Goal: Navigation & Orientation: Find specific page/section

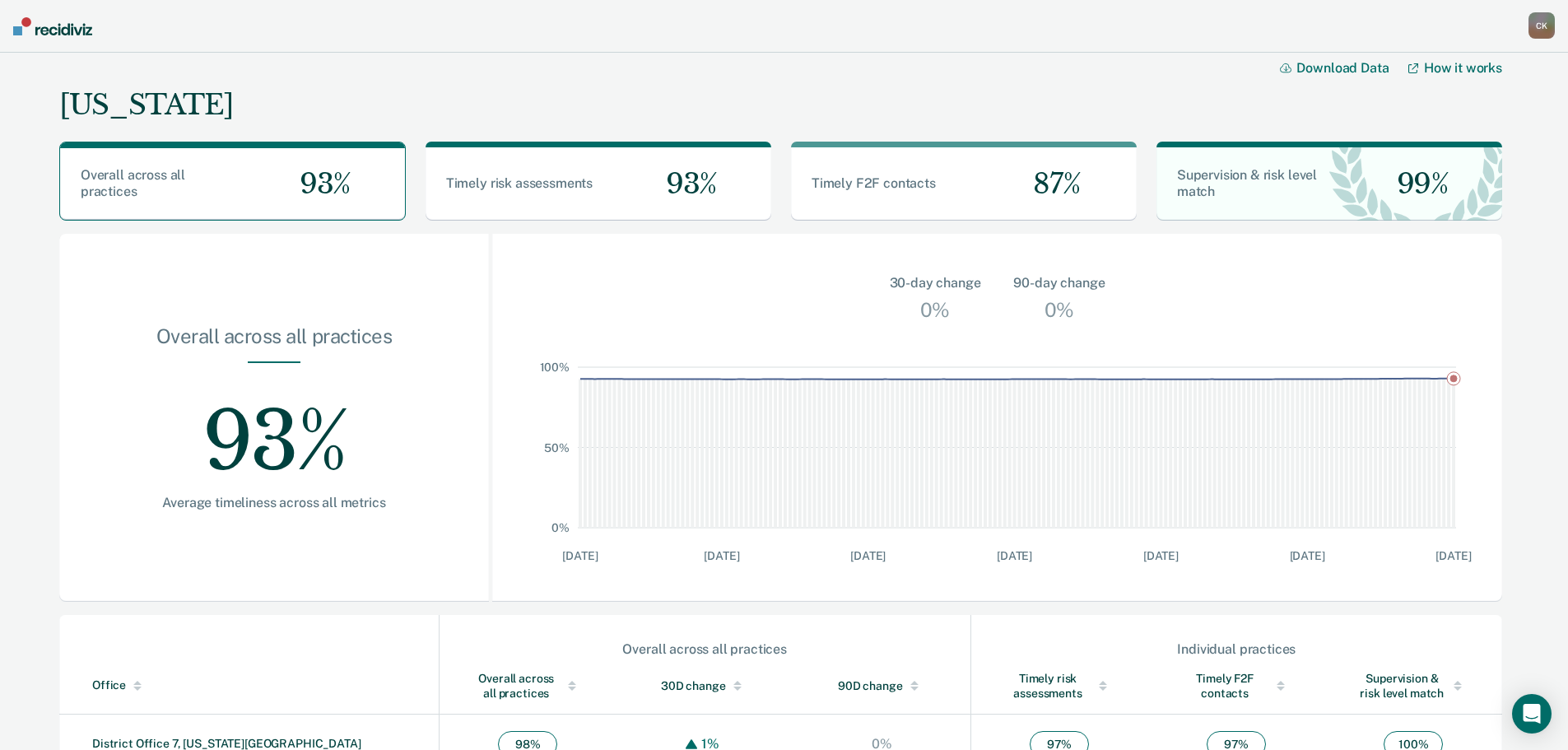
click at [62, 32] on img at bounding box center [52, 26] width 79 height 18
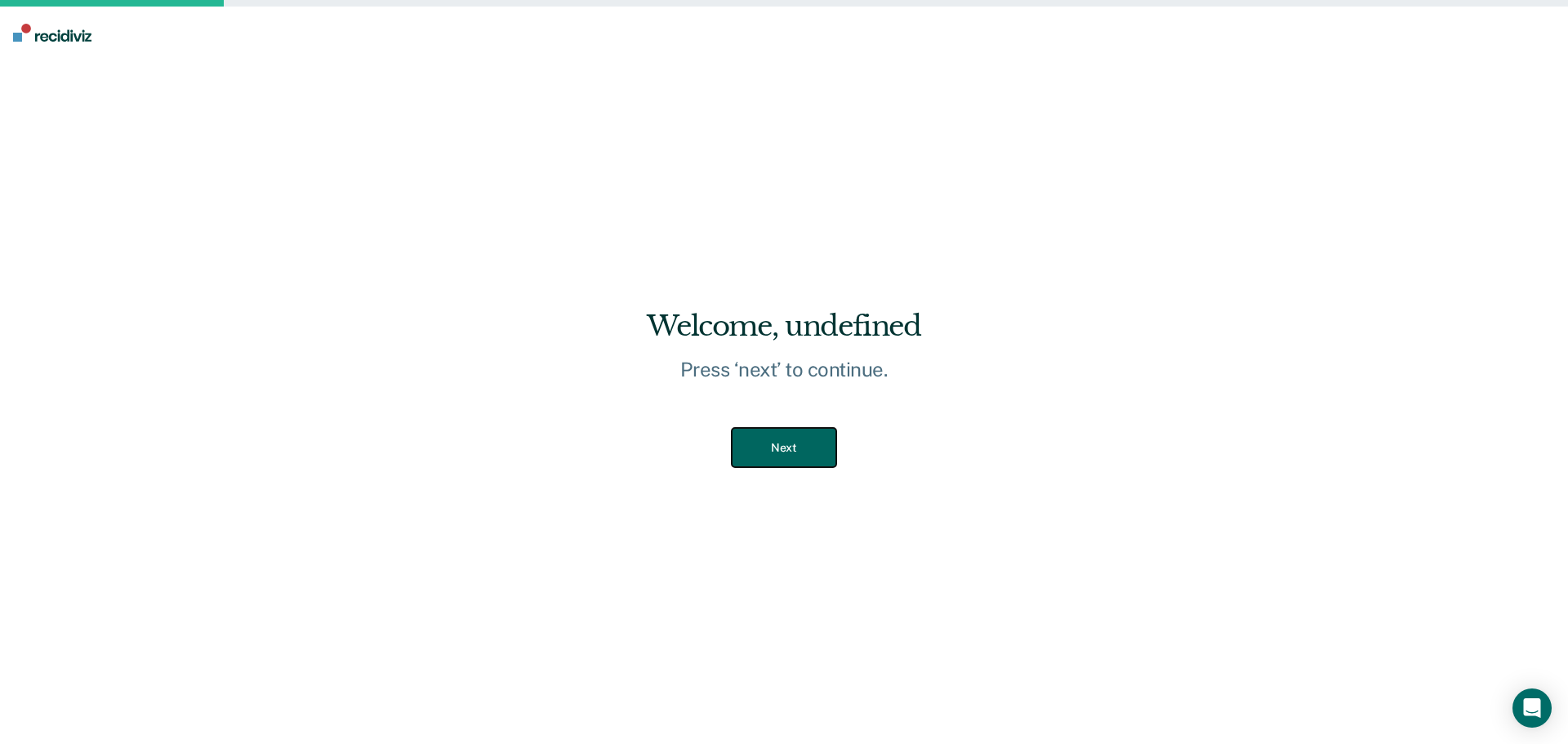
click at [793, 437] on button "Next" at bounding box center [783, 447] width 104 height 40
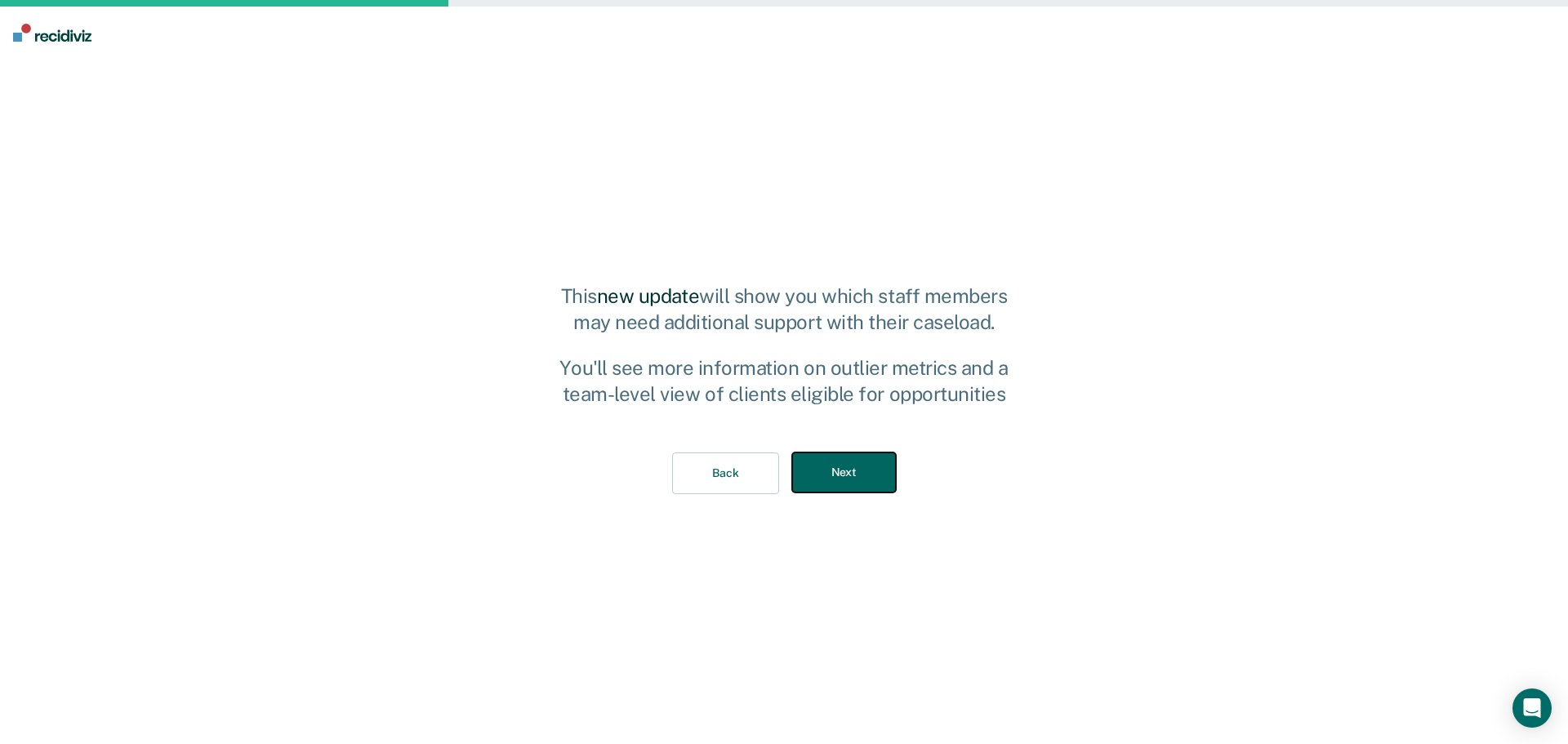
click at [829, 457] on button "Next" at bounding box center [843, 472] width 104 height 40
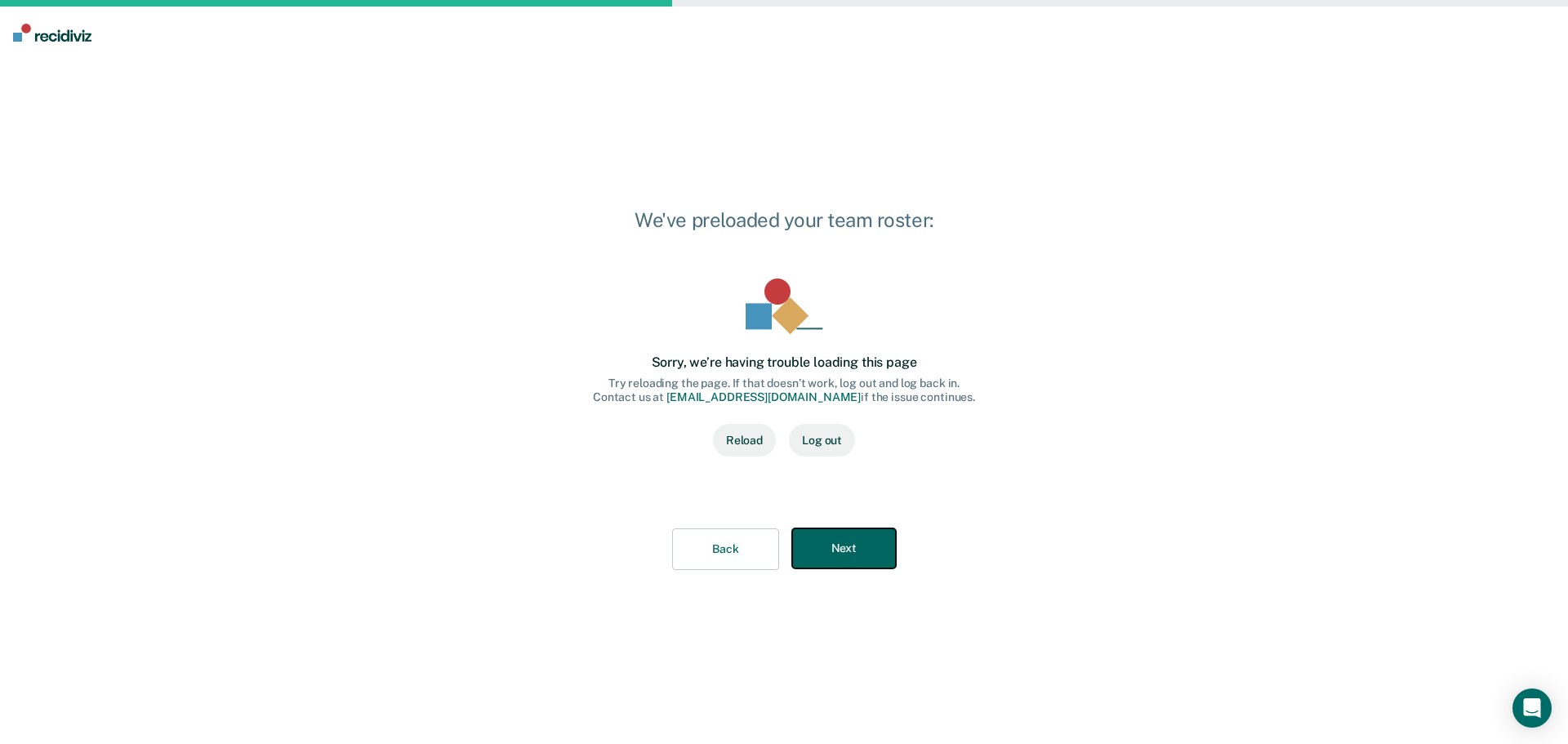
click at [857, 553] on button "Next" at bounding box center [843, 548] width 104 height 40
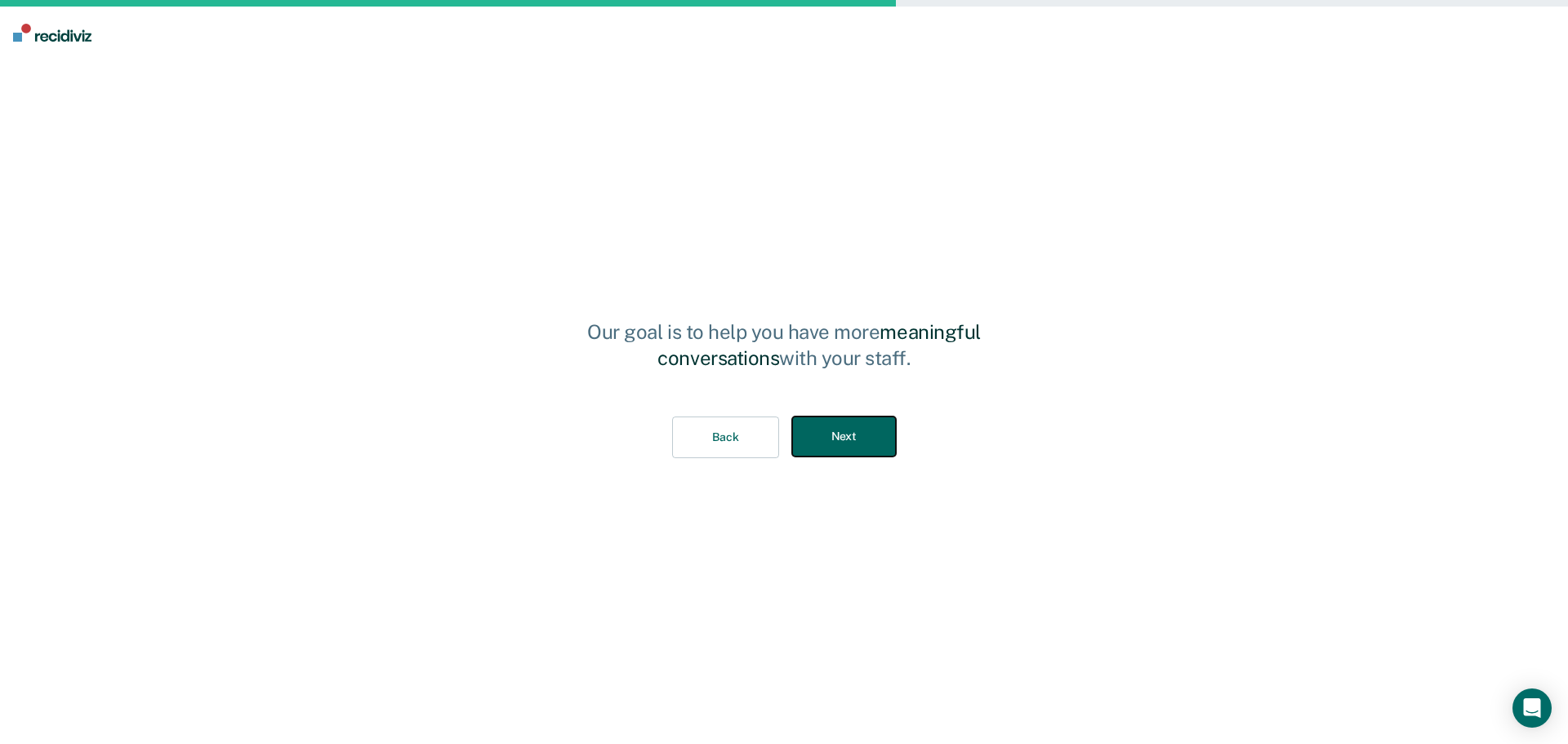
click at [852, 442] on button "Next" at bounding box center [843, 436] width 104 height 40
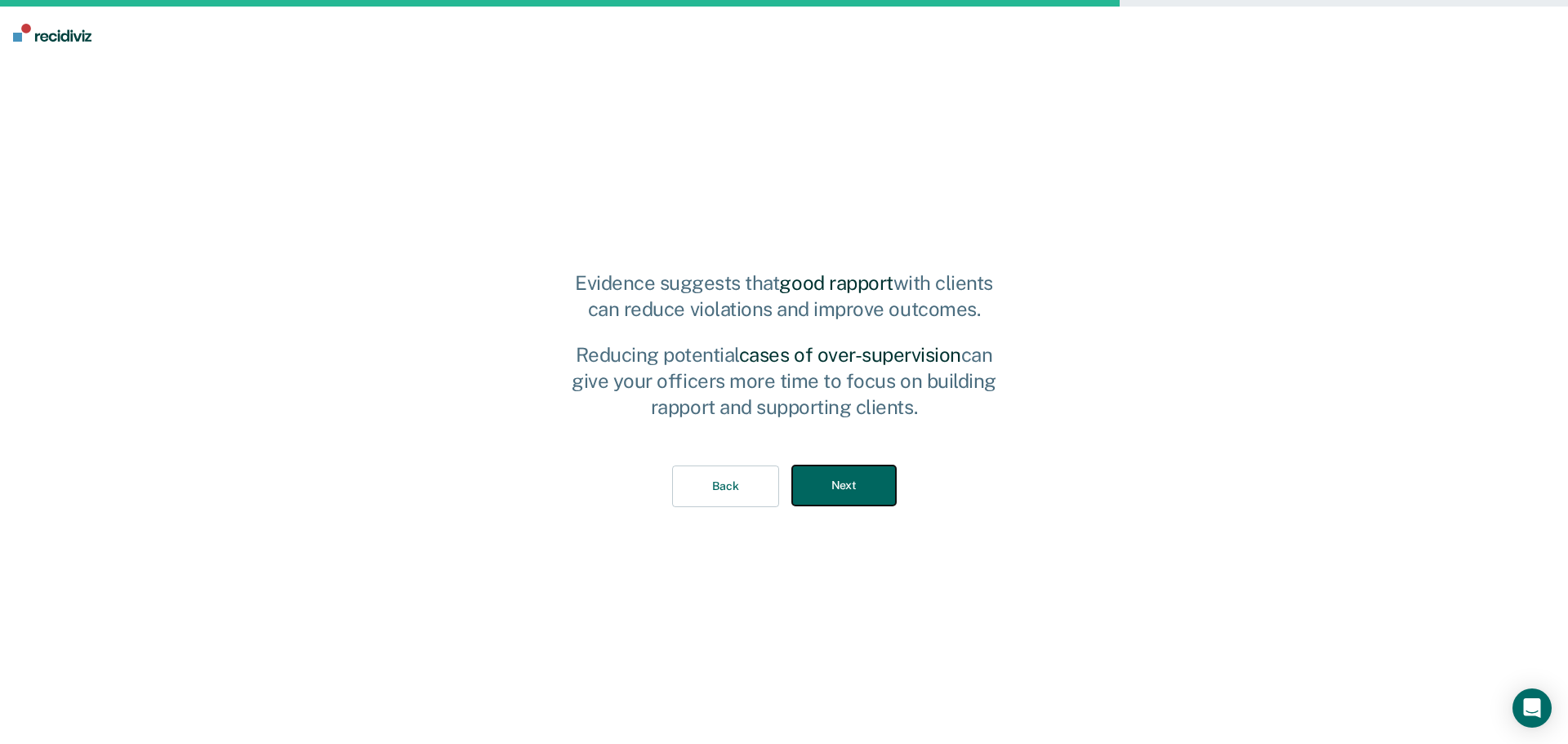
click at [850, 480] on button "Next" at bounding box center [843, 485] width 104 height 40
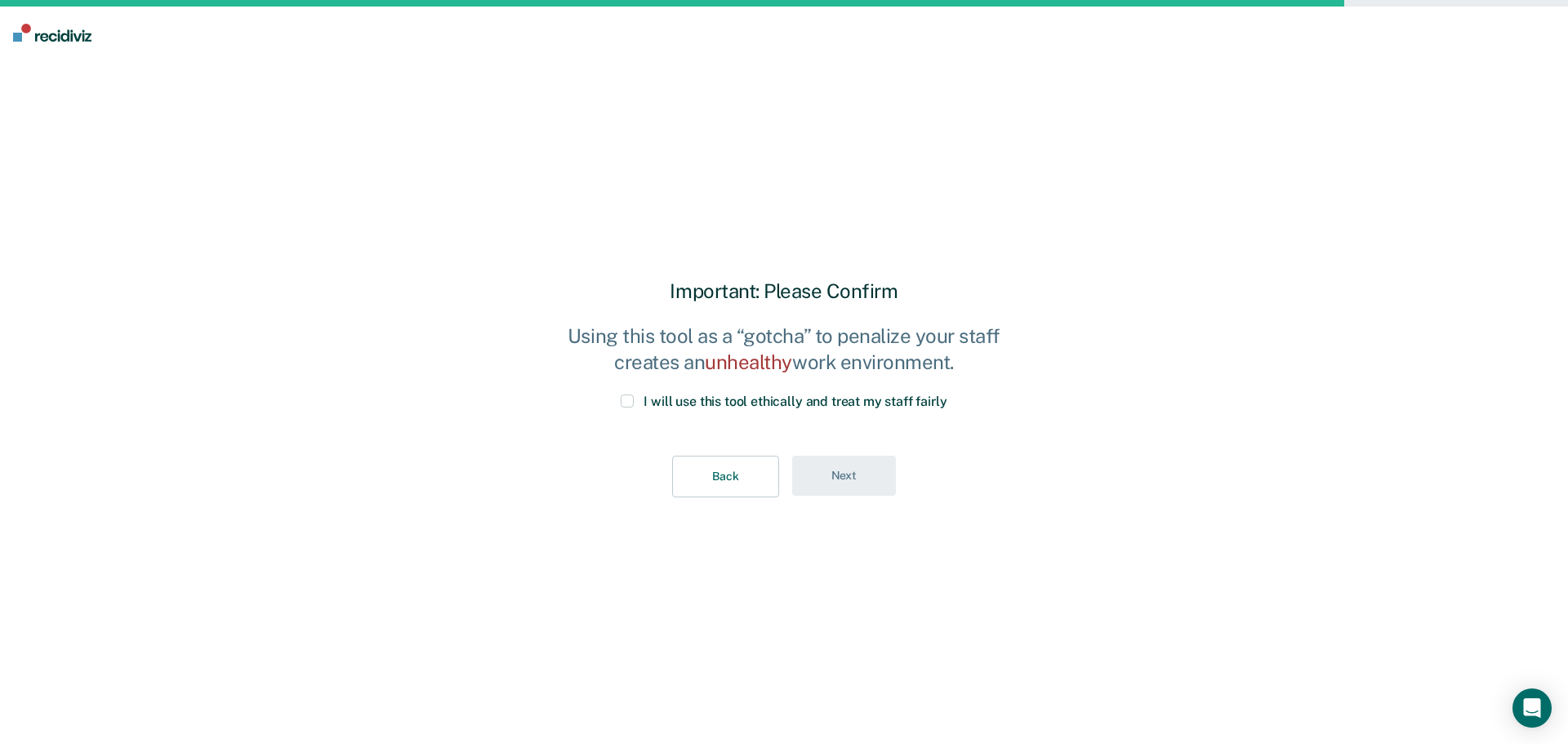
click at [628, 404] on span at bounding box center [627, 400] width 13 height 13
click at [947, 394] on input "I will use this tool ethically and treat my staff fairly" at bounding box center [947, 394] width 0 height 0
click at [870, 477] on button "Next" at bounding box center [843, 475] width 104 height 40
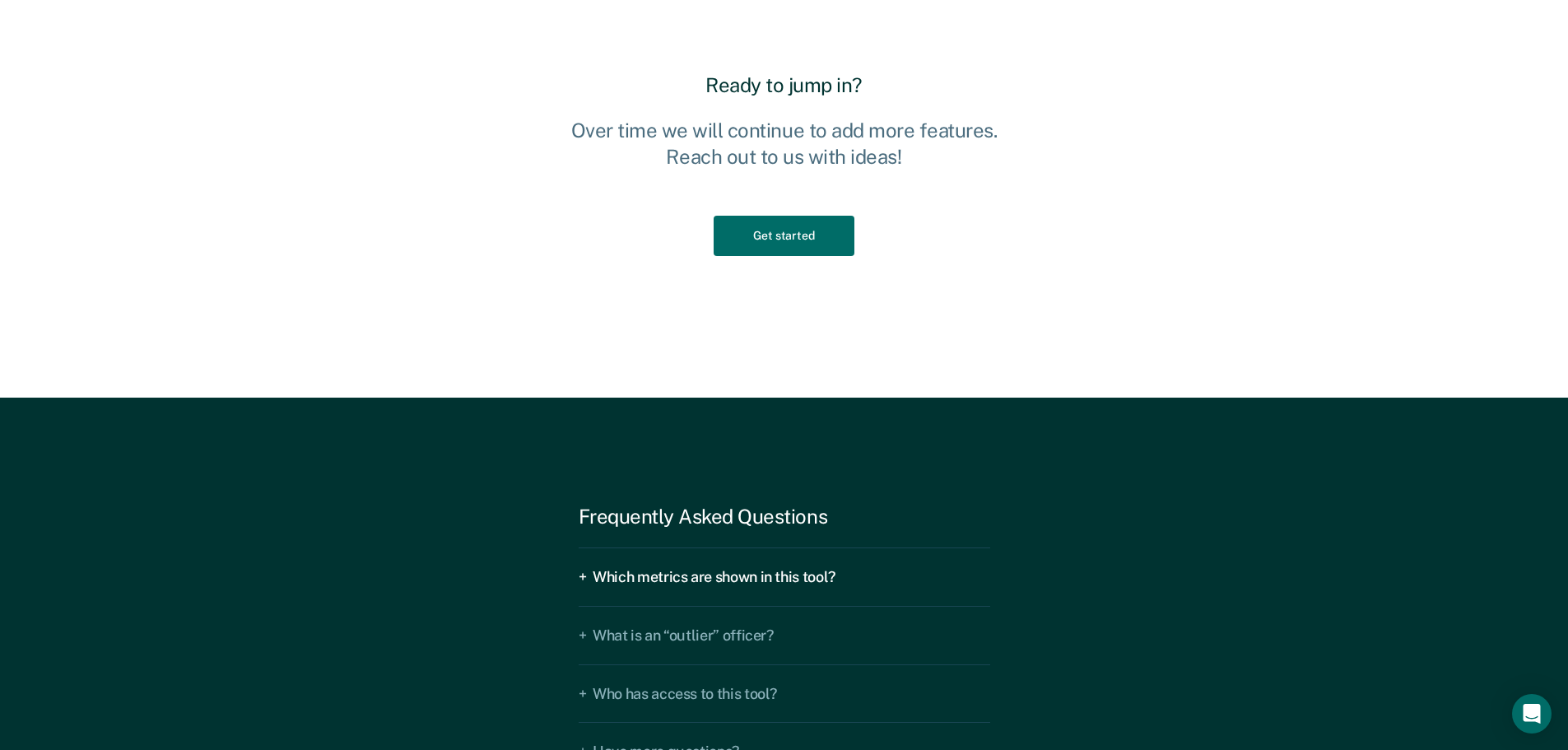
scroll to position [2597, 0]
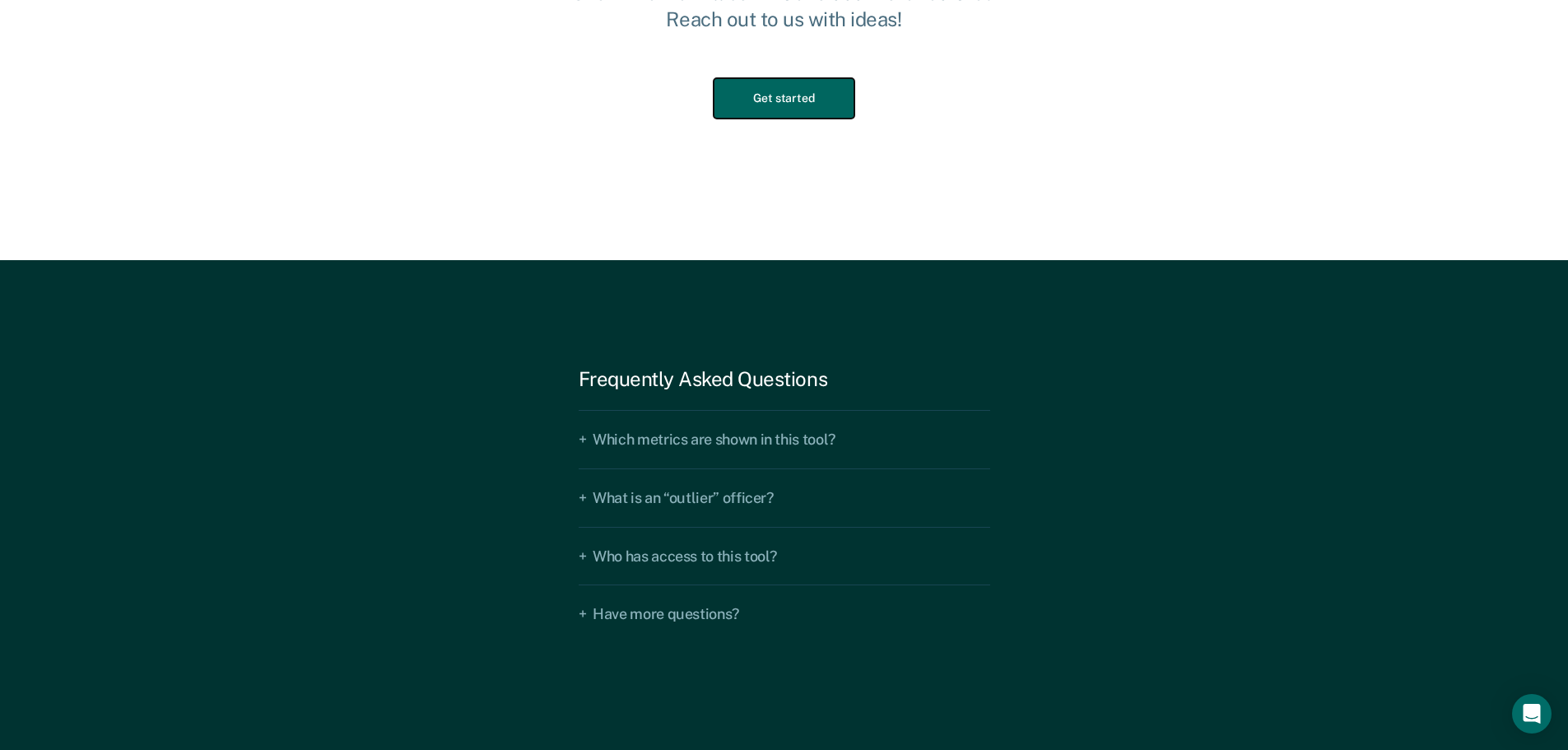
click at [798, 107] on button "Get started" at bounding box center [783, 98] width 140 height 40
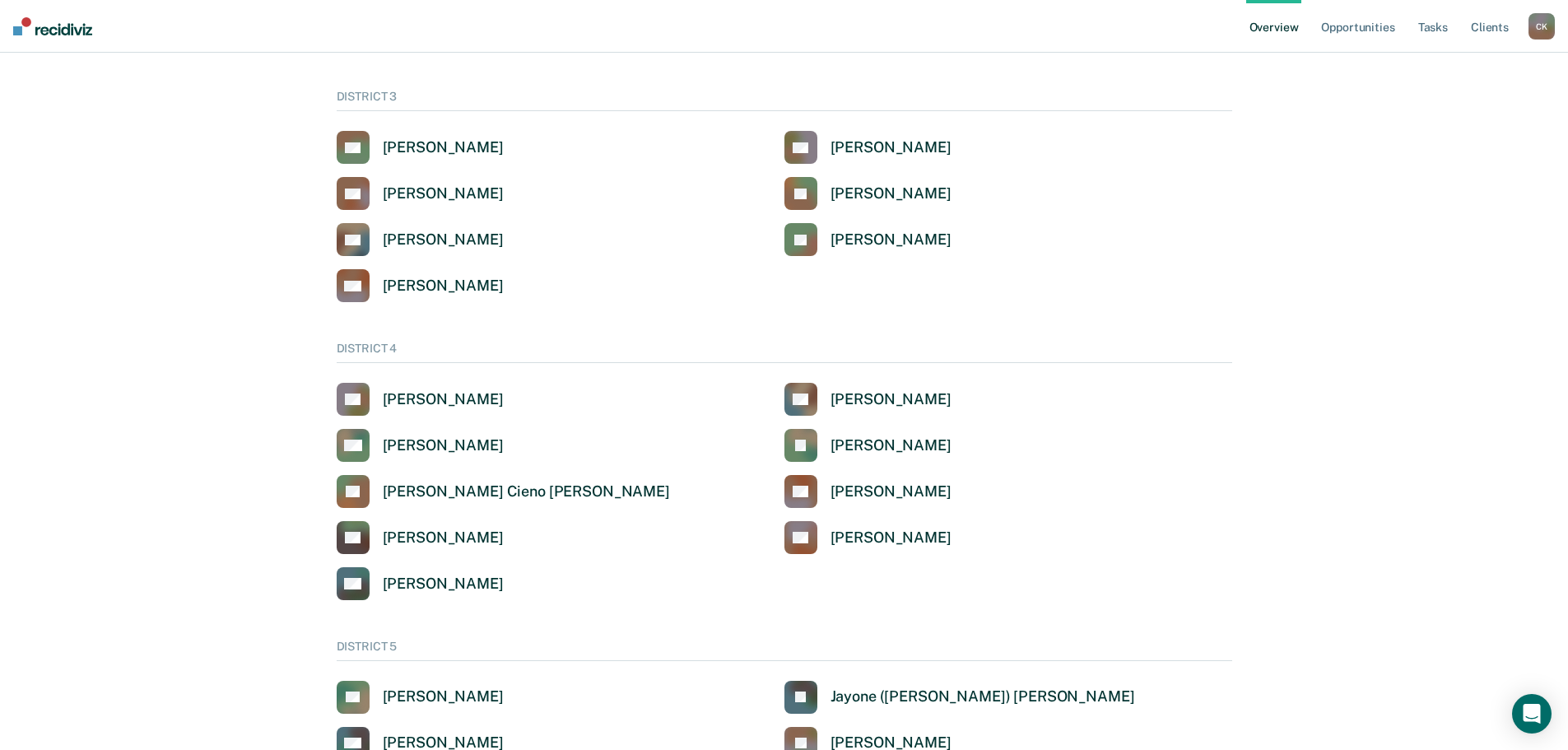
scroll to position [411, 0]
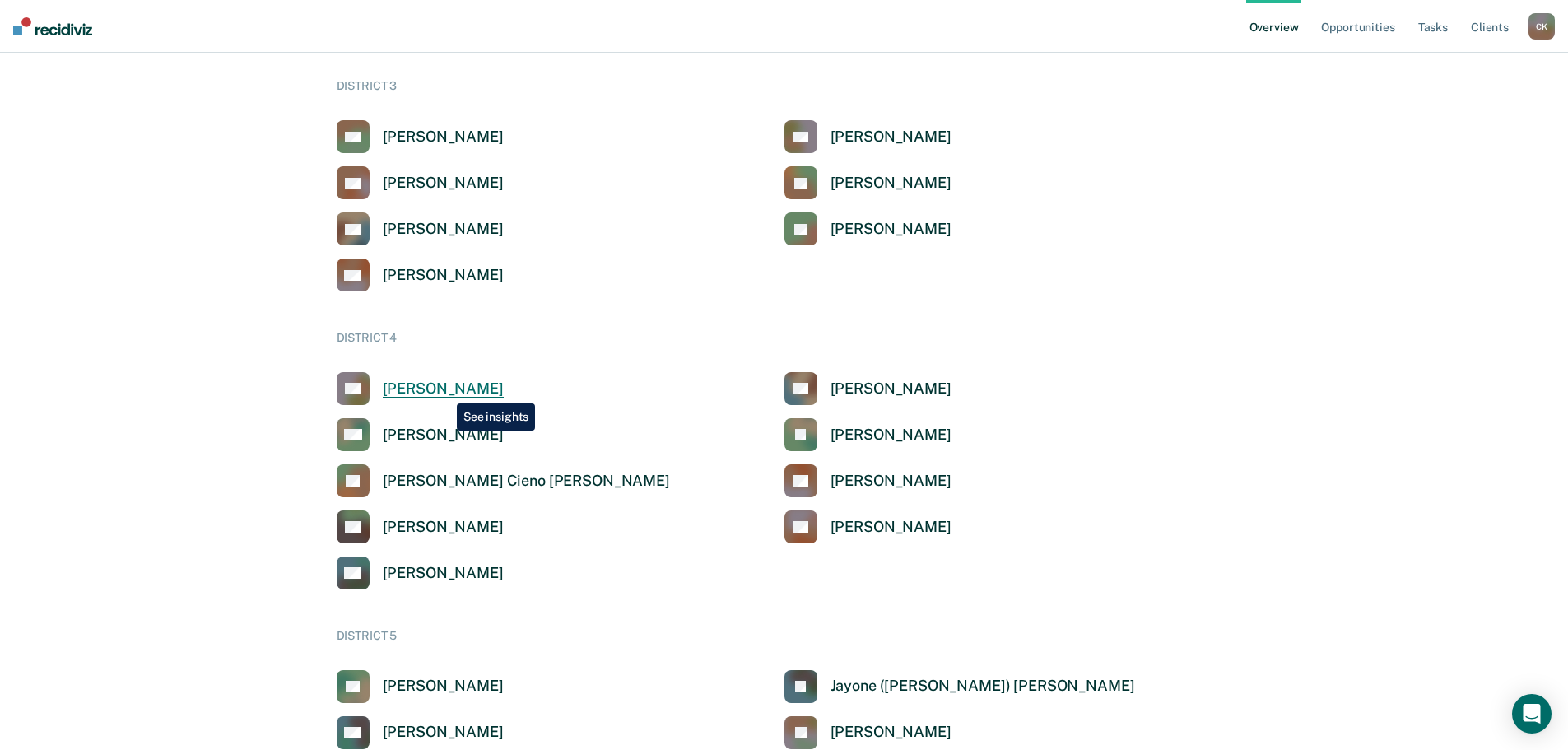
click at [444, 391] on div "[PERSON_NAME]" at bounding box center [443, 388] width 121 height 19
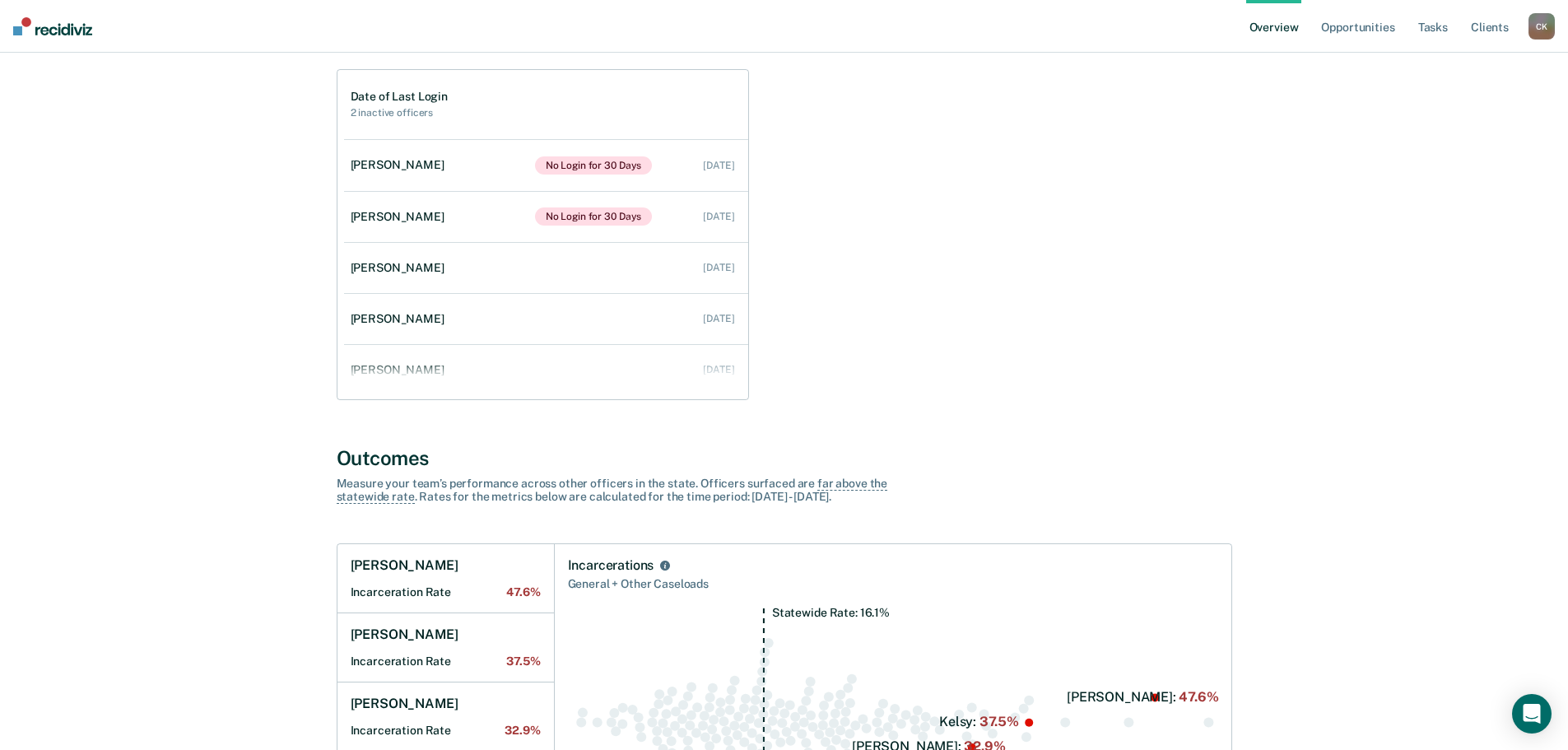
scroll to position [212, 0]
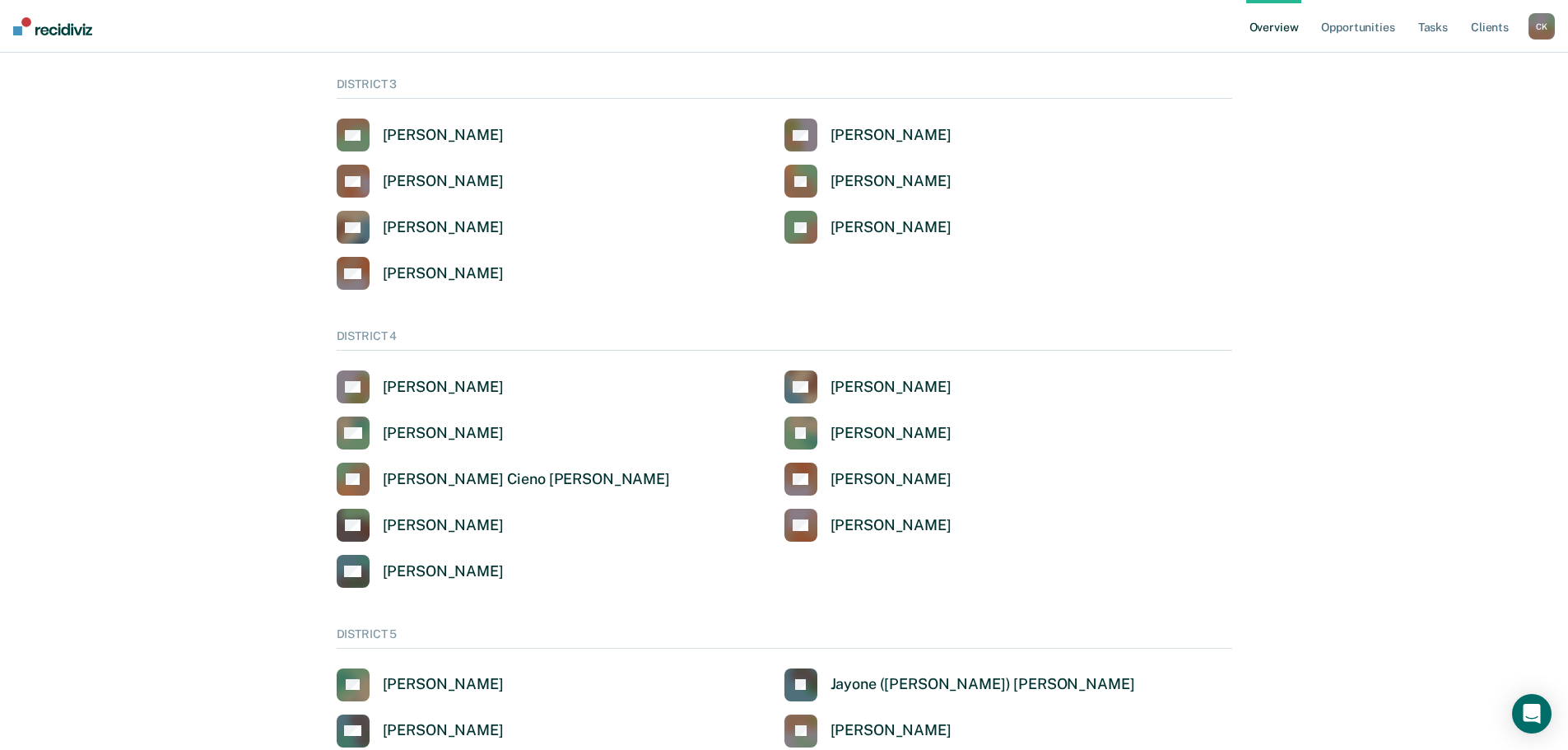
scroll to position [411, 0]
click at [402, 427] on div "[PERSON_NAME]" at bounding box center [443, 435] width 121 height 19
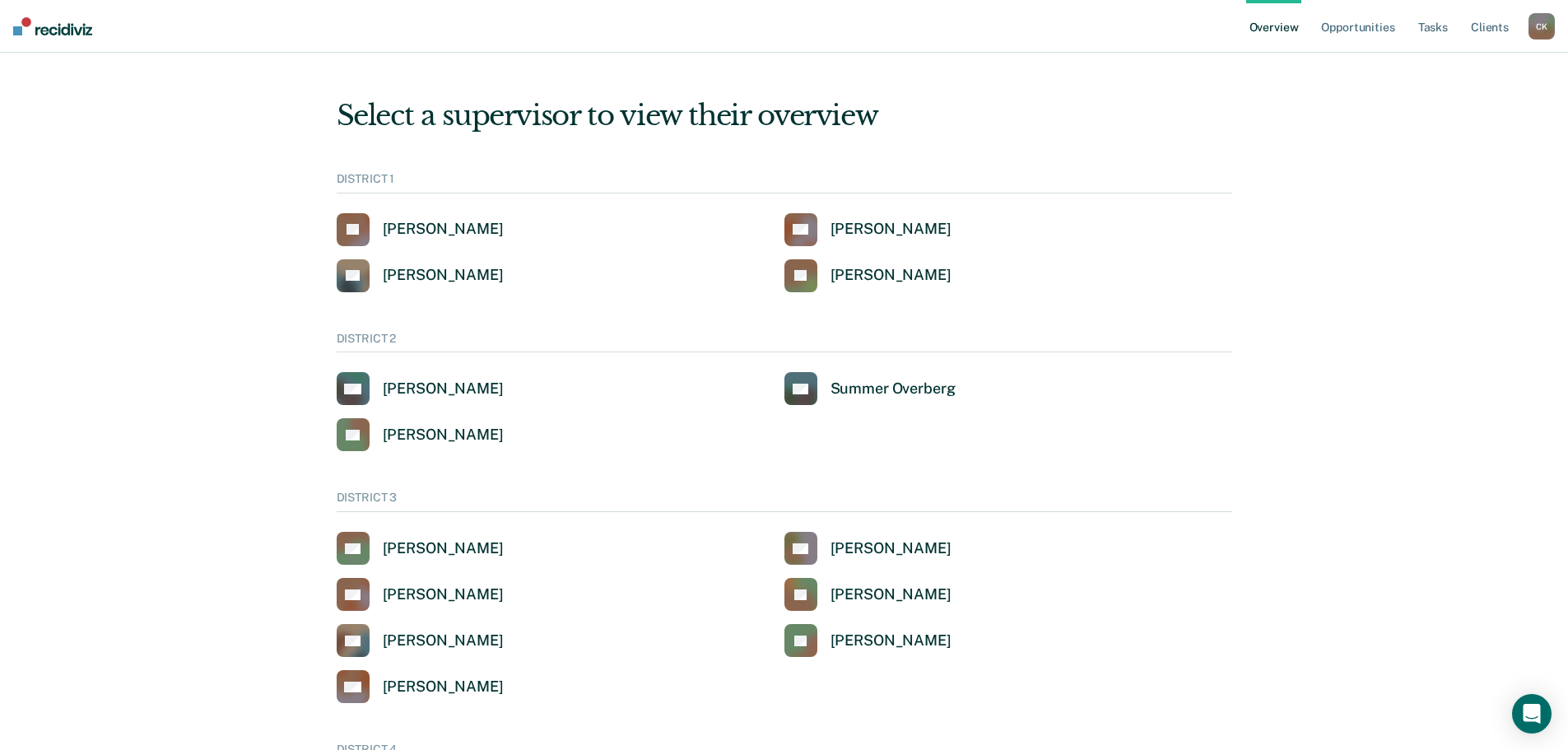
scroll to position [411, 0]
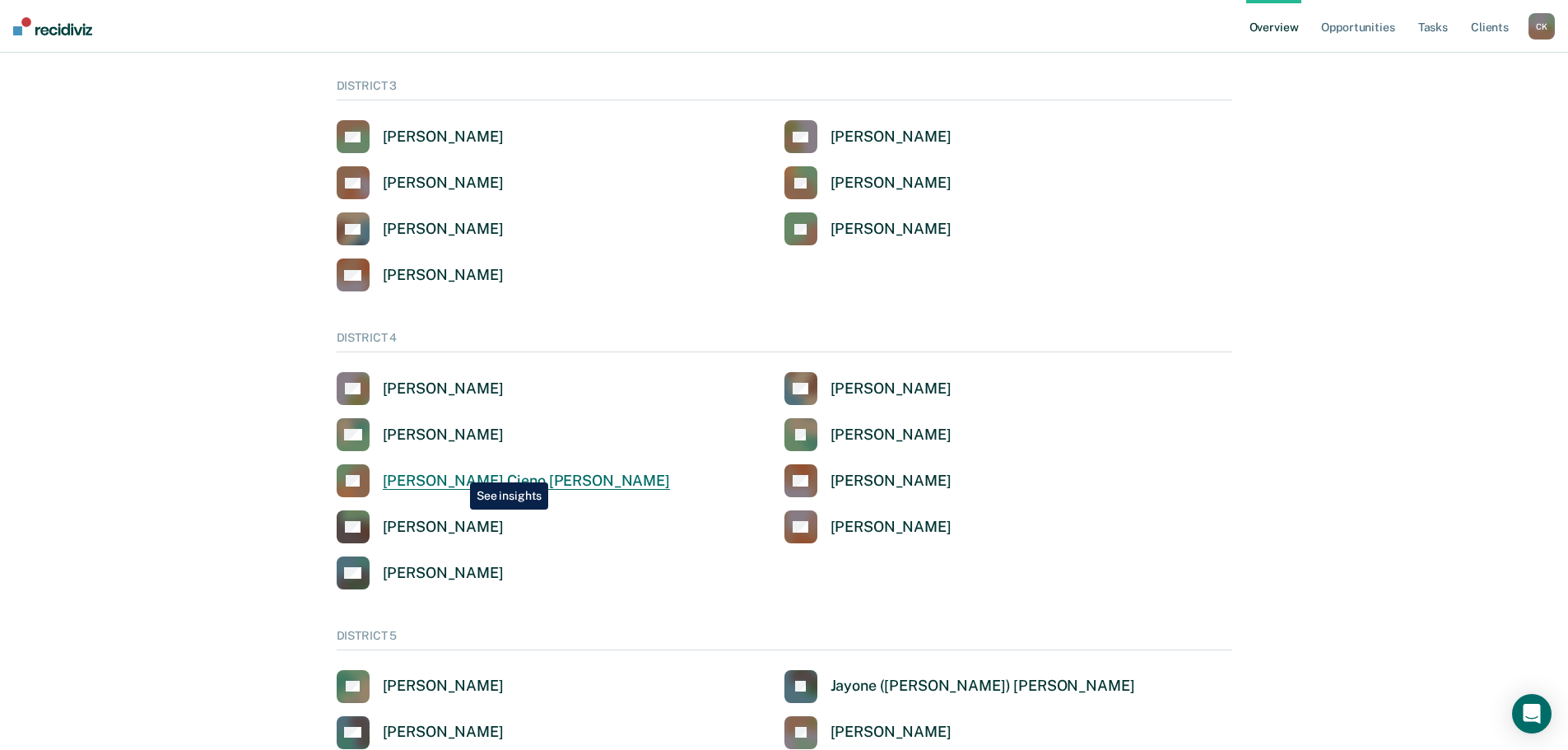
click at [458, 470] on link "KL [PERSON_NAME] Cieno [PERSON_NAME]" at bounding box center [503, 480] width 333 height 33
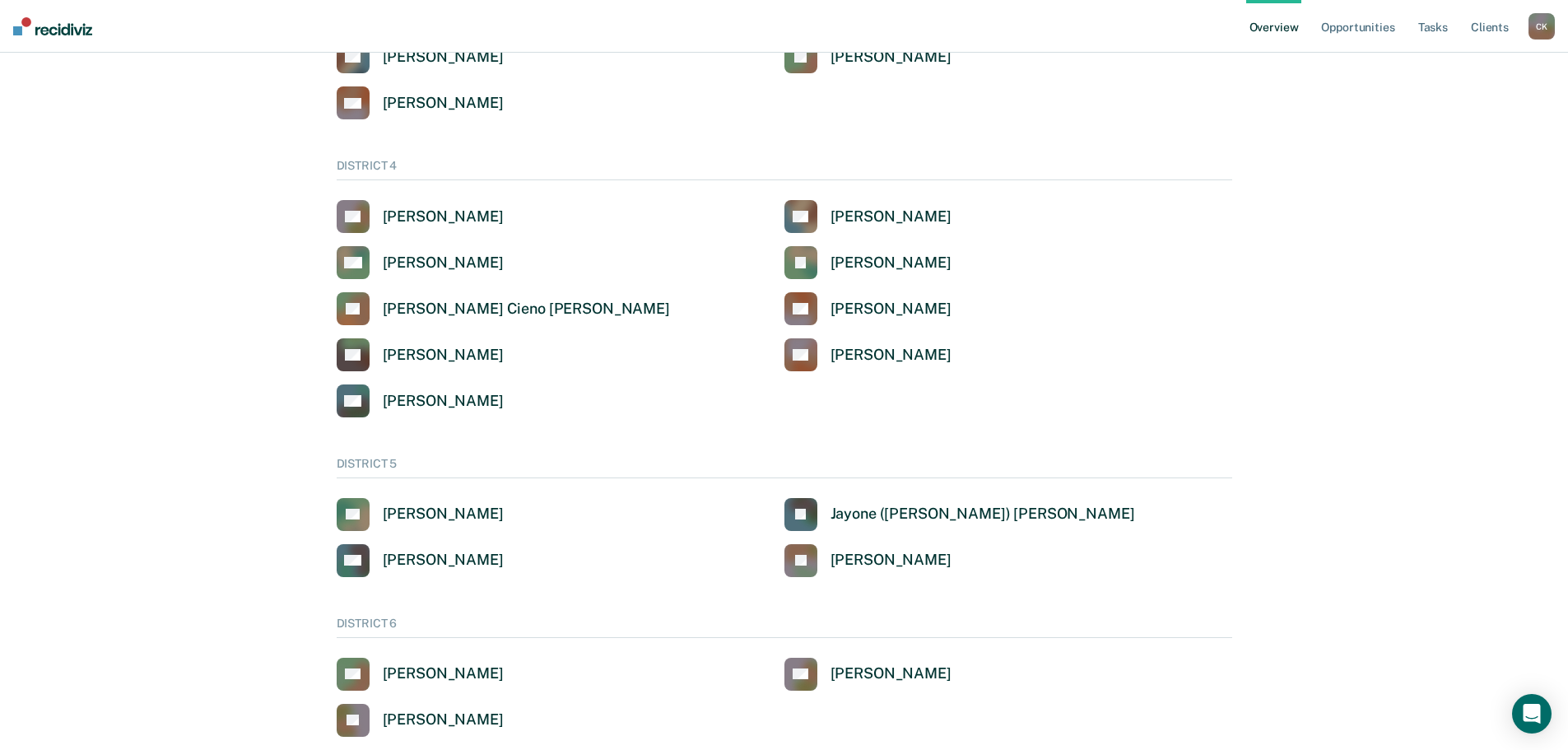
scroll to position [402, 0]
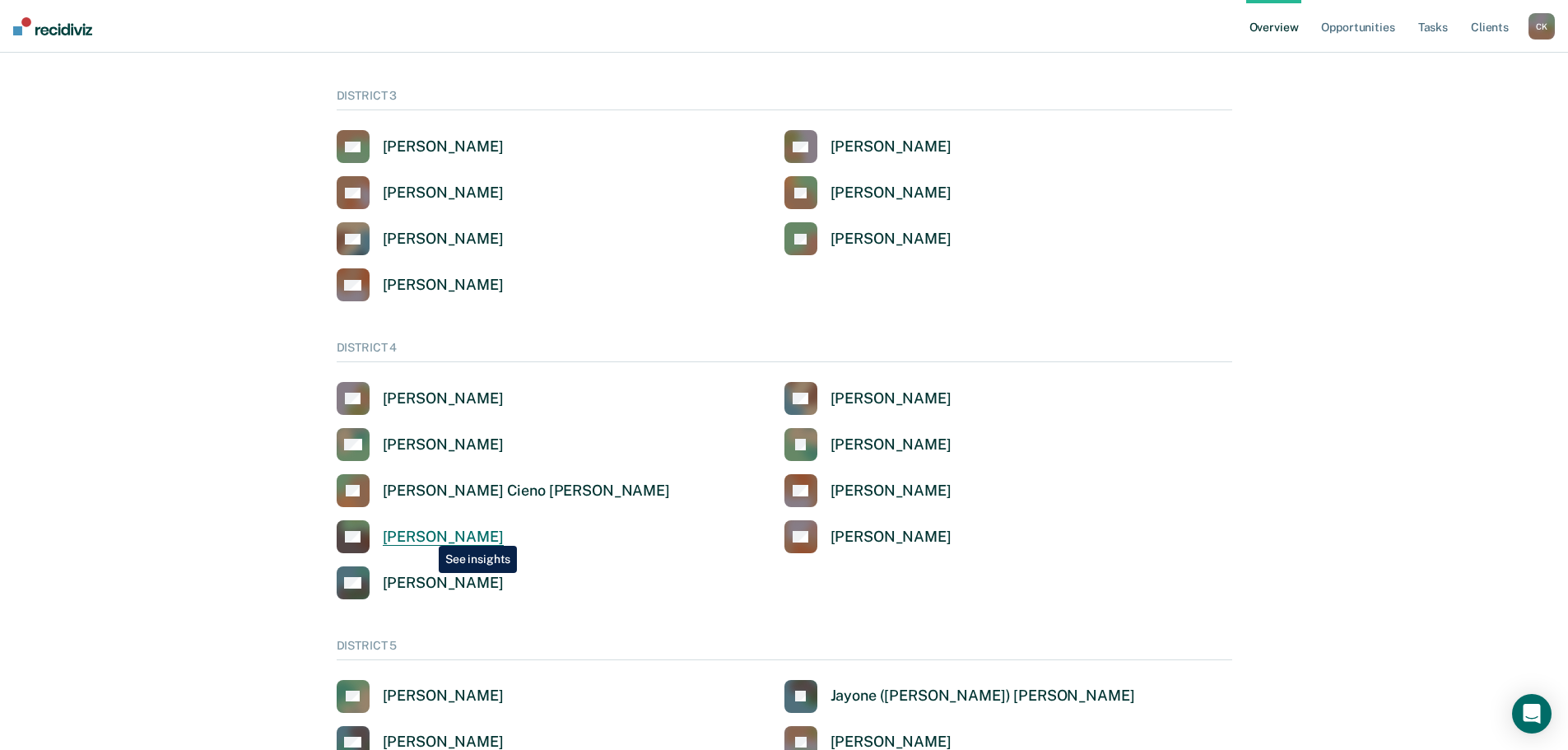
click at [426, 534] on div "[PERSON_NAME]" at bounding box center [443, 537] width 121 height 19
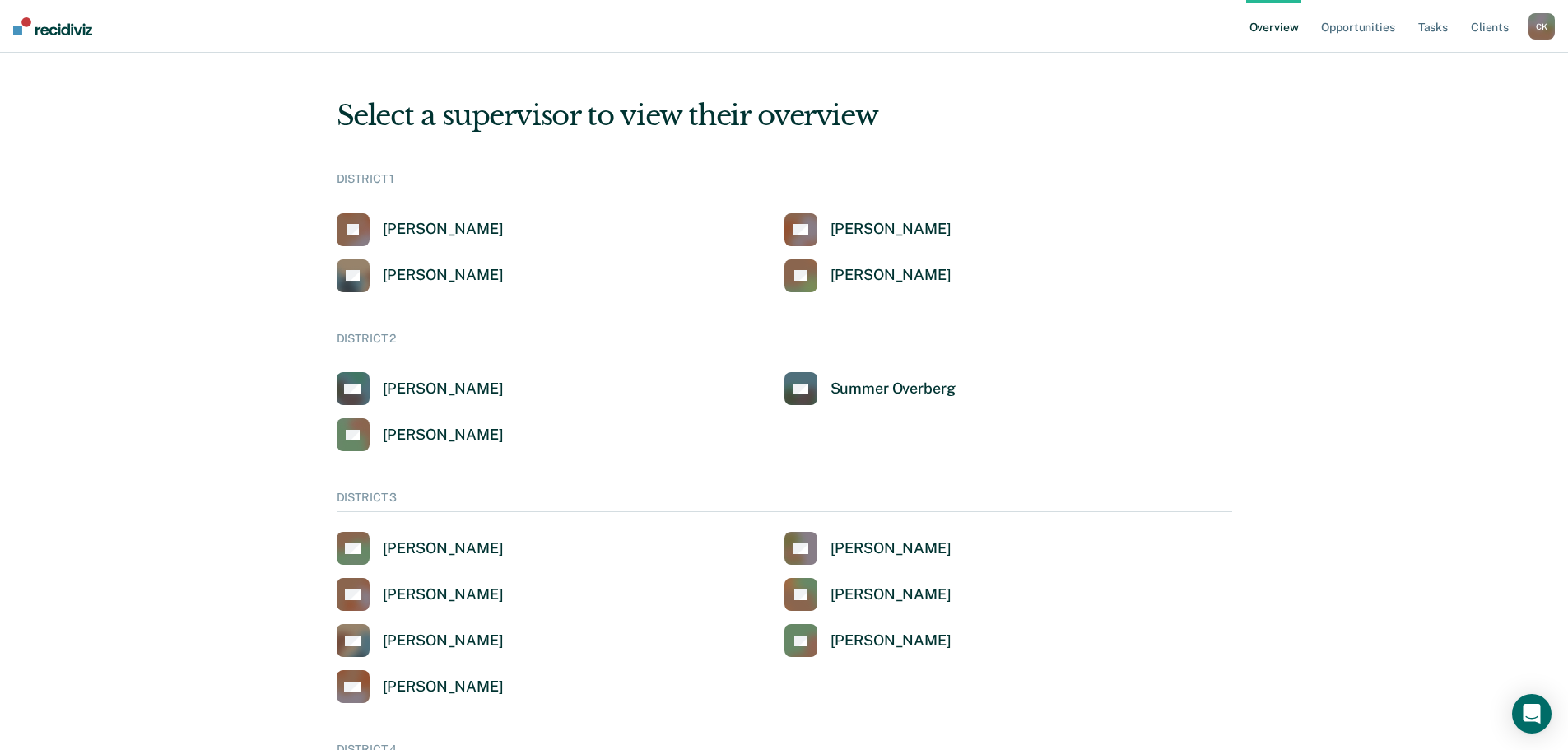
scroll to position [402, 0]
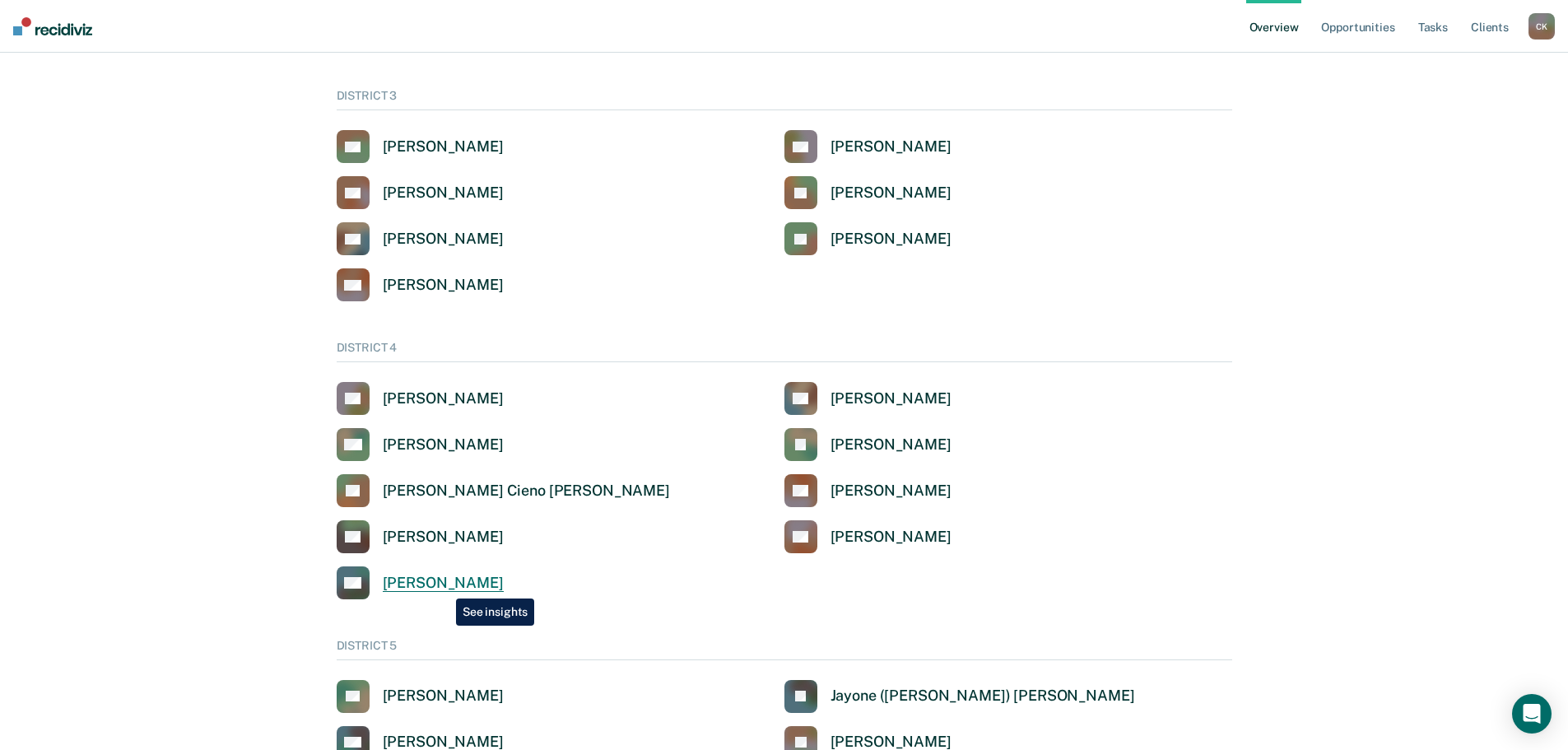
click at [444, 585] on div "[PERSON_NAME]" at bounding box center [443, 582] width 121 height 19
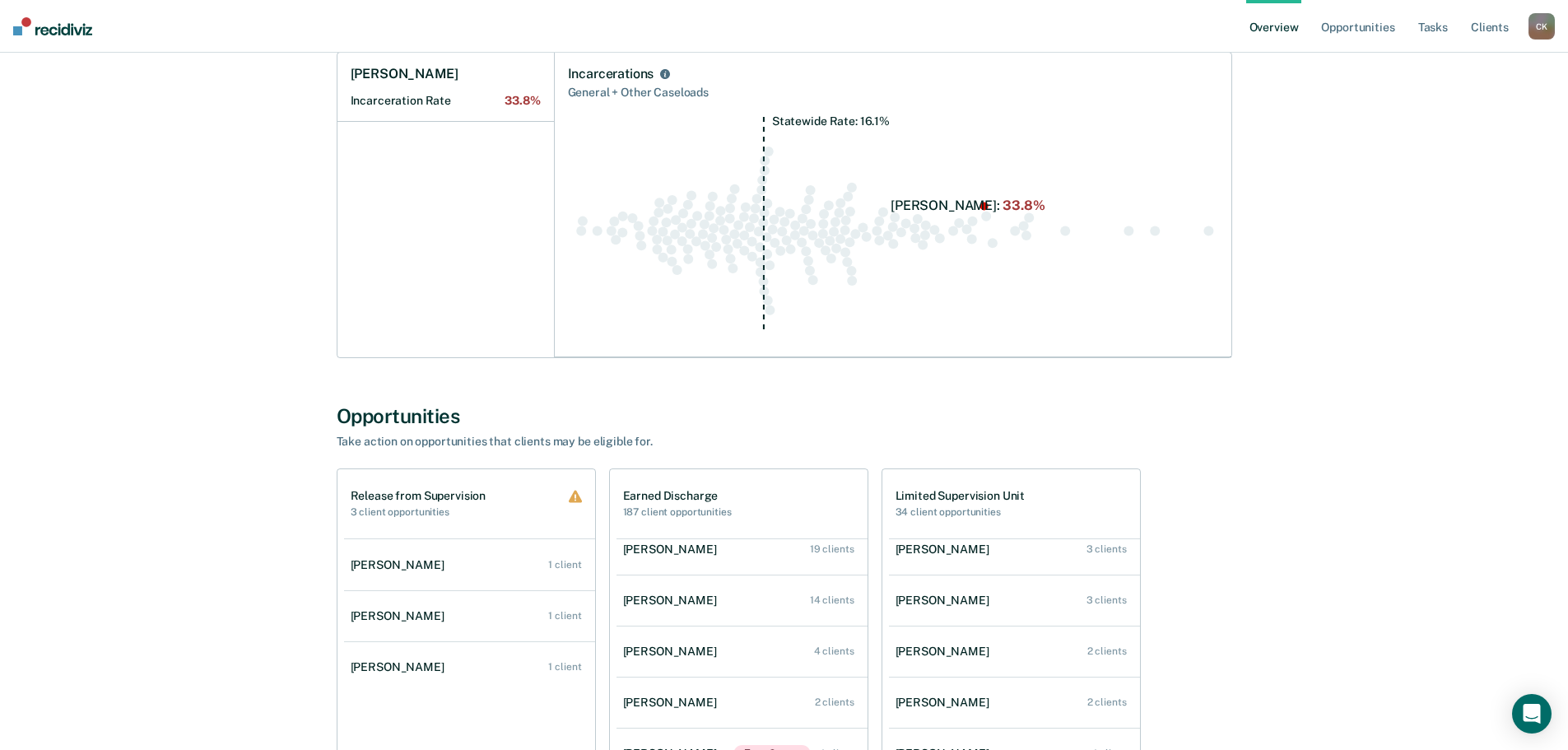
scroll to position [474, 0]
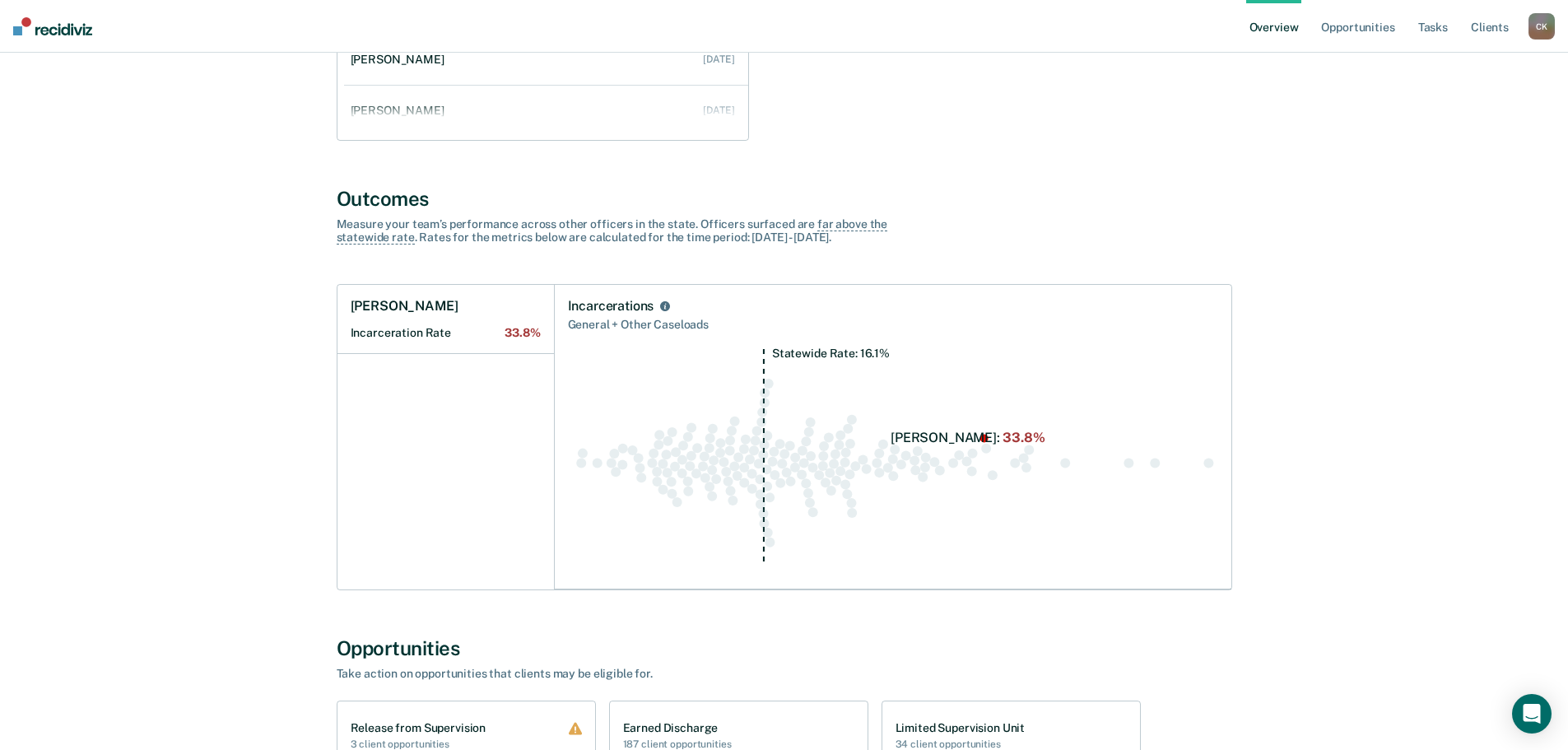
scroll to position [402, 0]
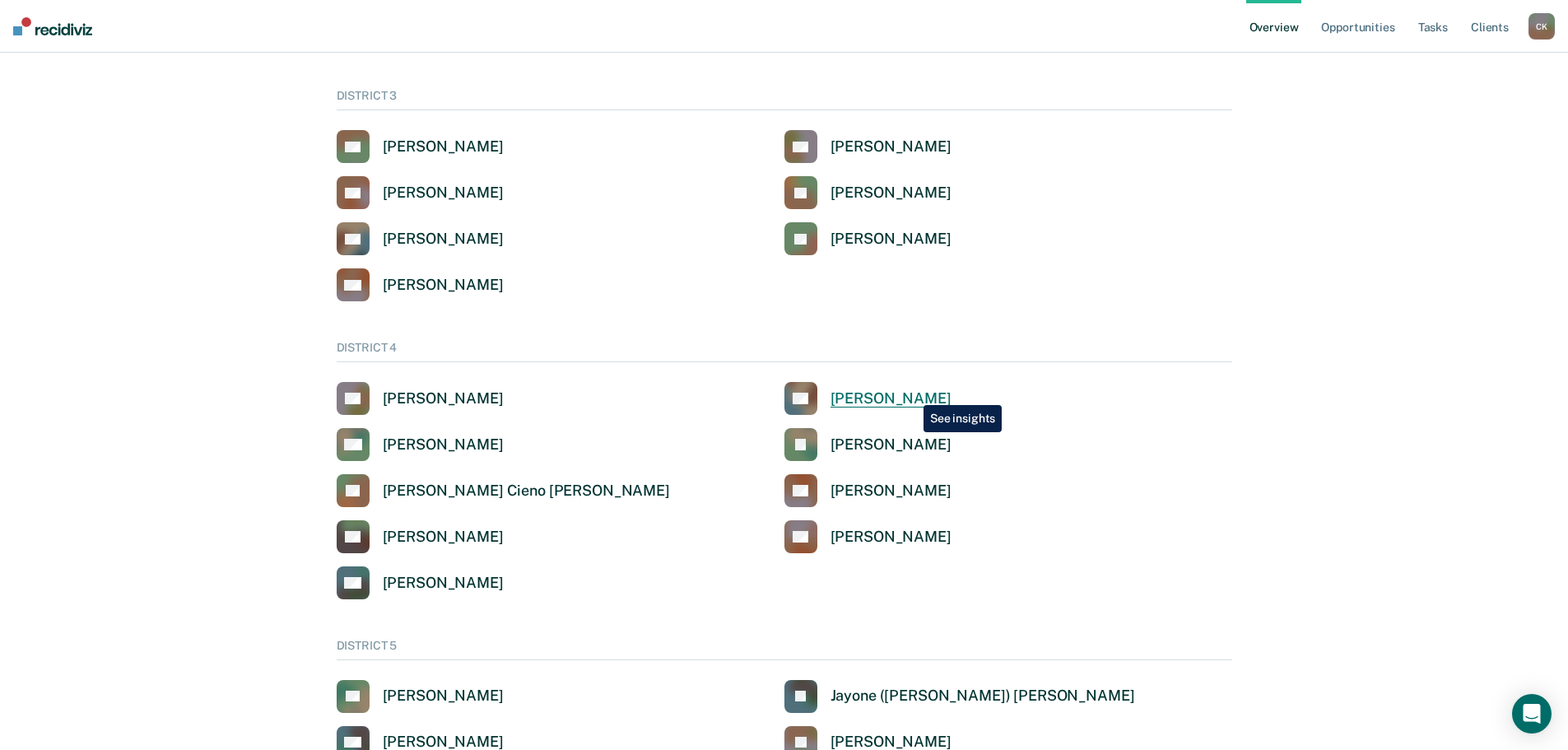
click at [911, 393] on div "[PERSON_NAME]" at bounding box center [890, 398] width 121 height 19
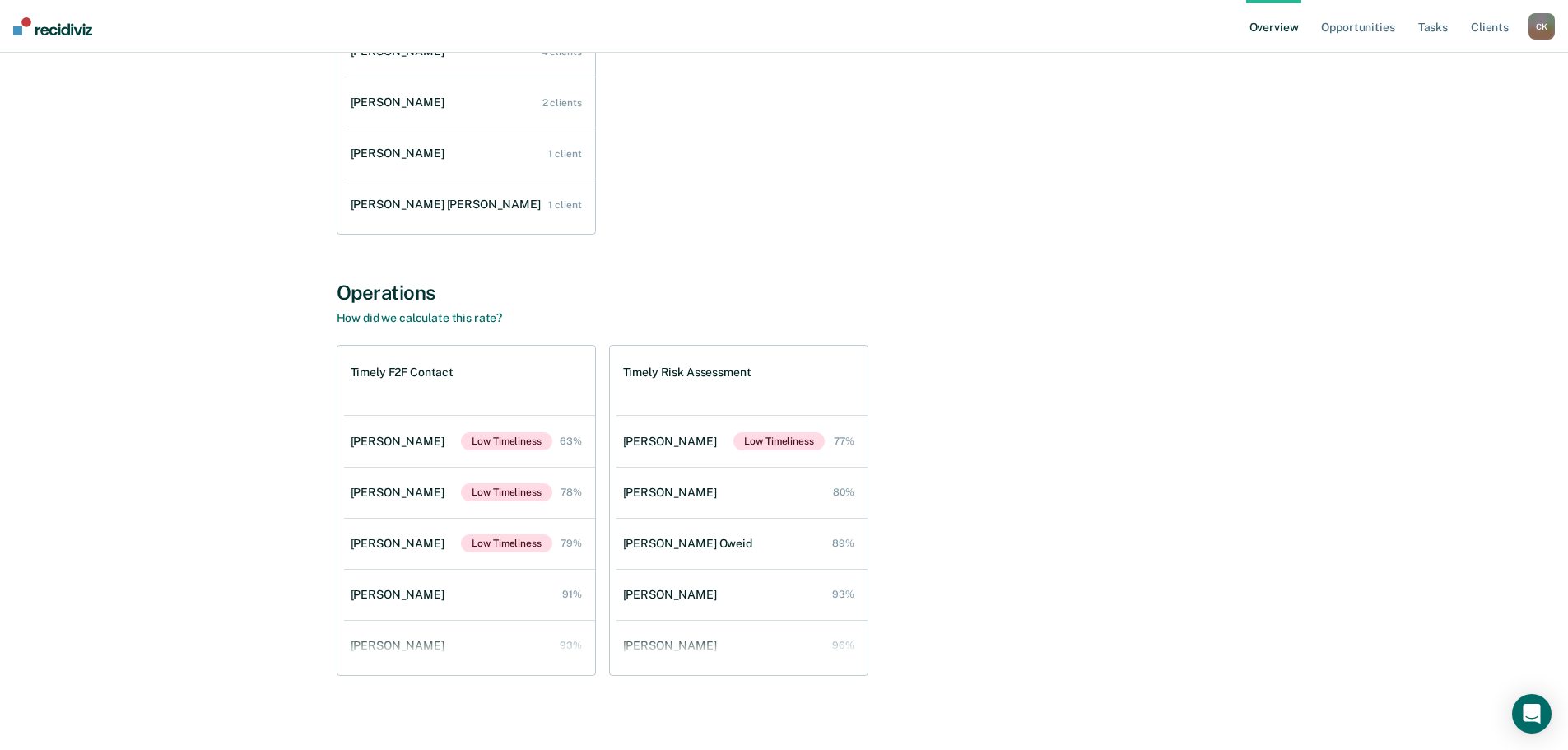
scroll to position [1930, 0]
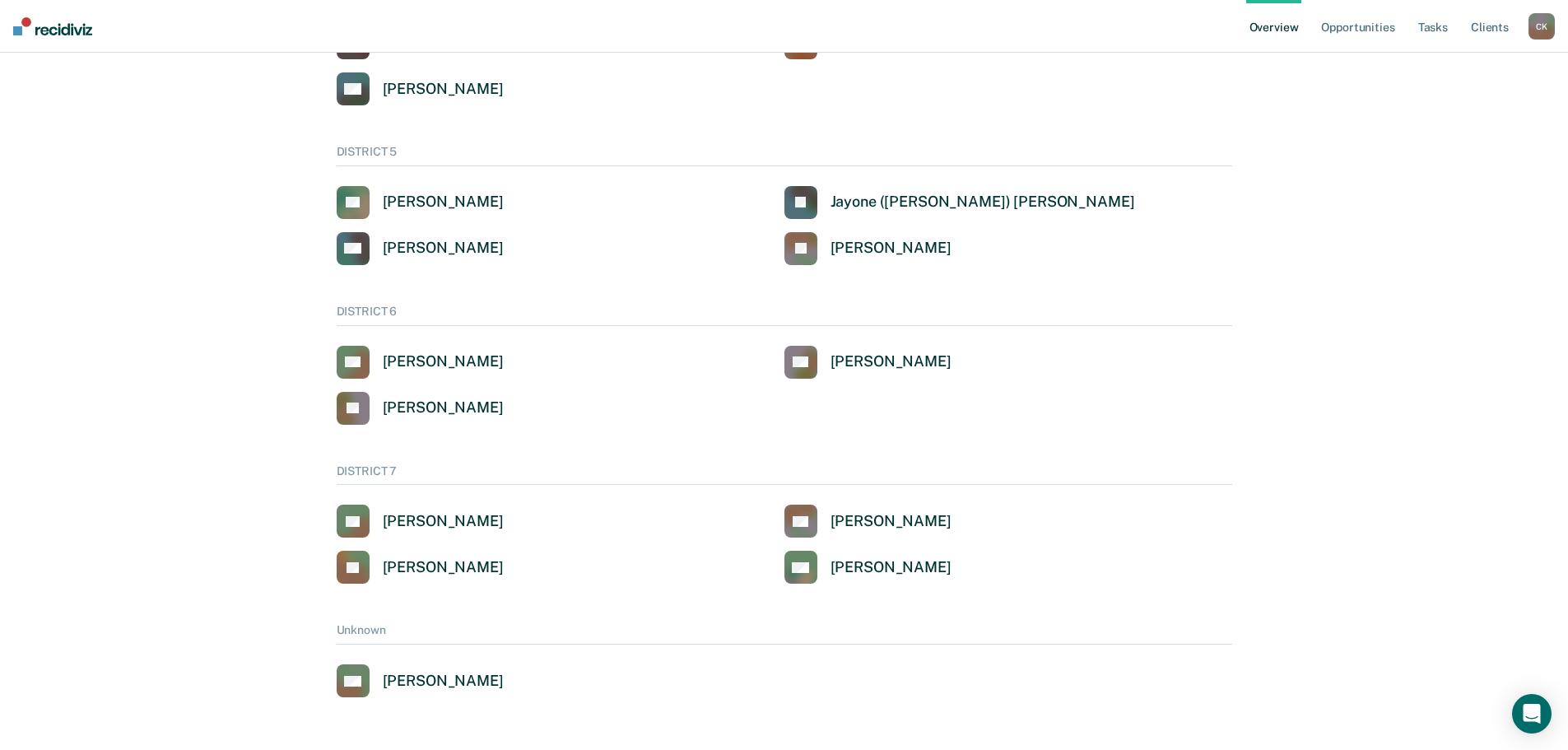
scroll to position [402, 0]
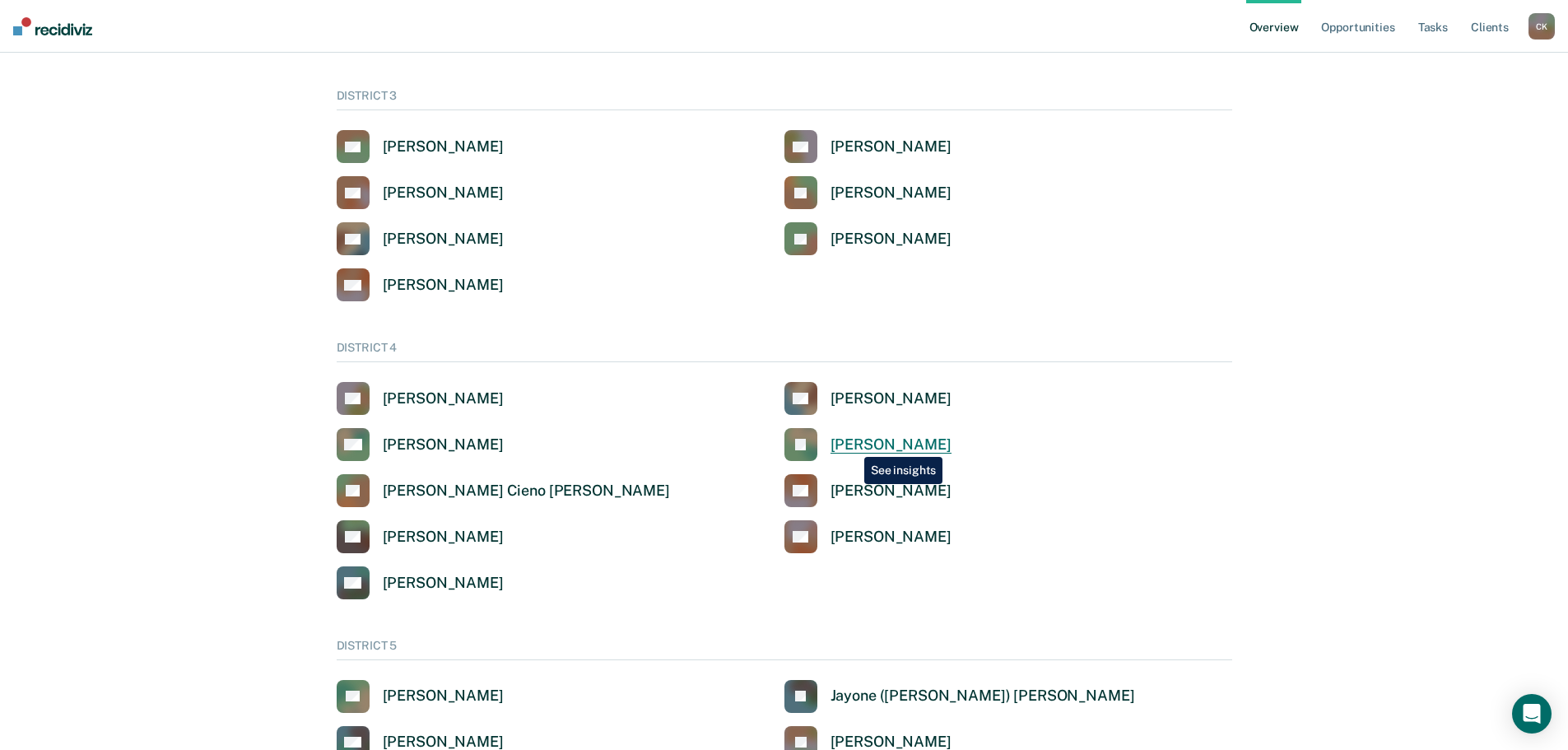
click at [852, 444] on div "[PERSON_NAME]" at bounding box center [890, 444] width 121 height 19
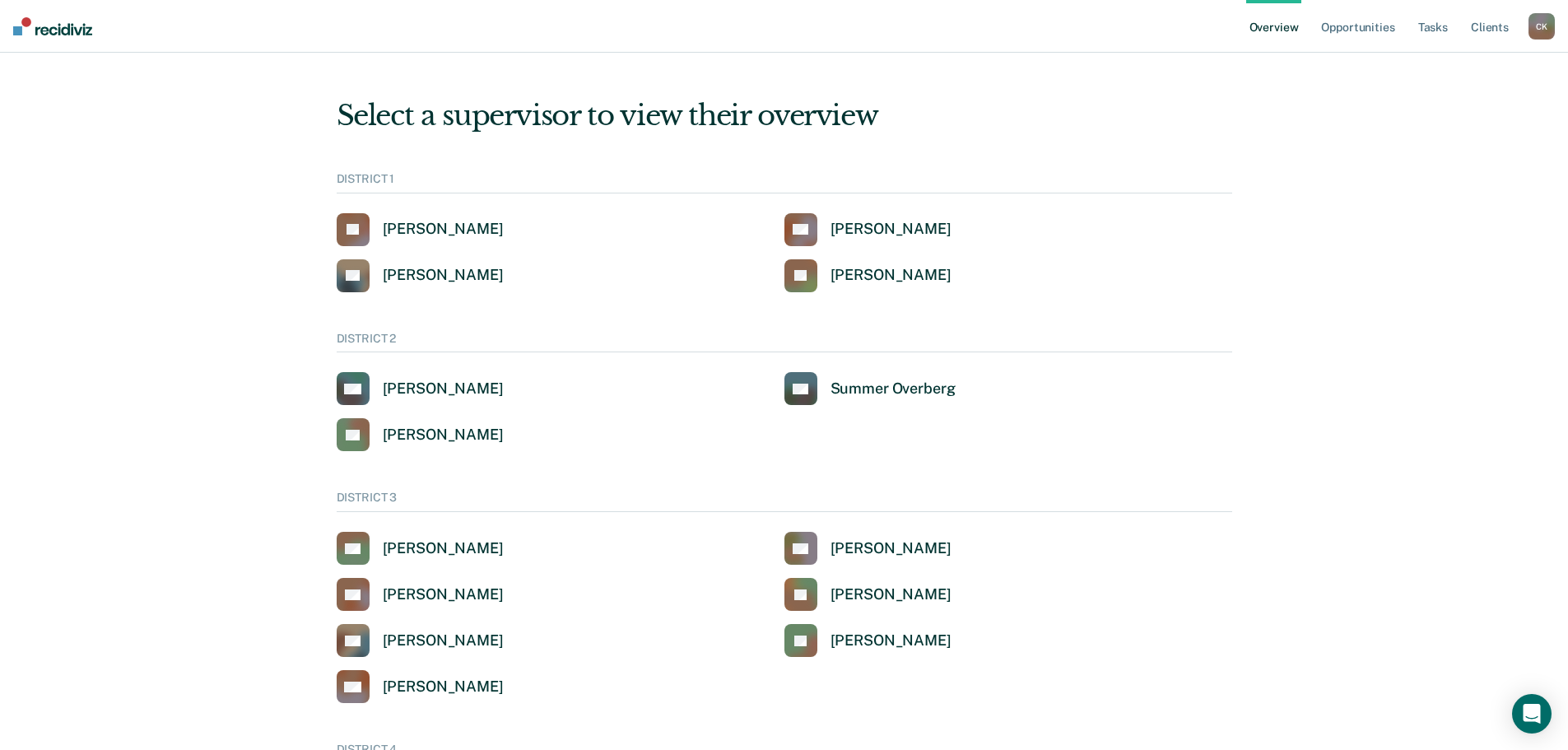
scroll to position [402, 0]
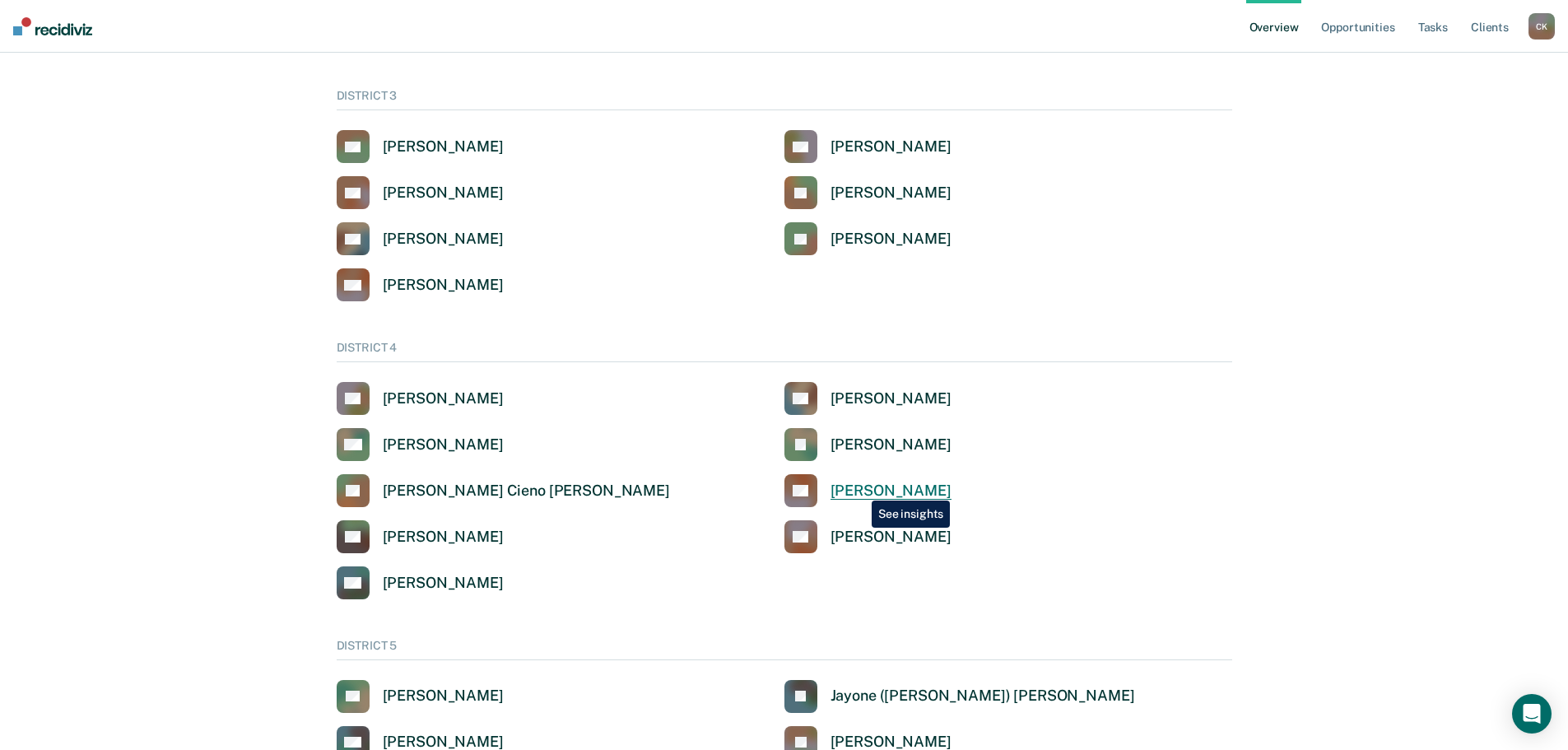
click at [859, 488] on div "[PERSON_NAME]" at bounding box center [890, 491] width 121 height 19
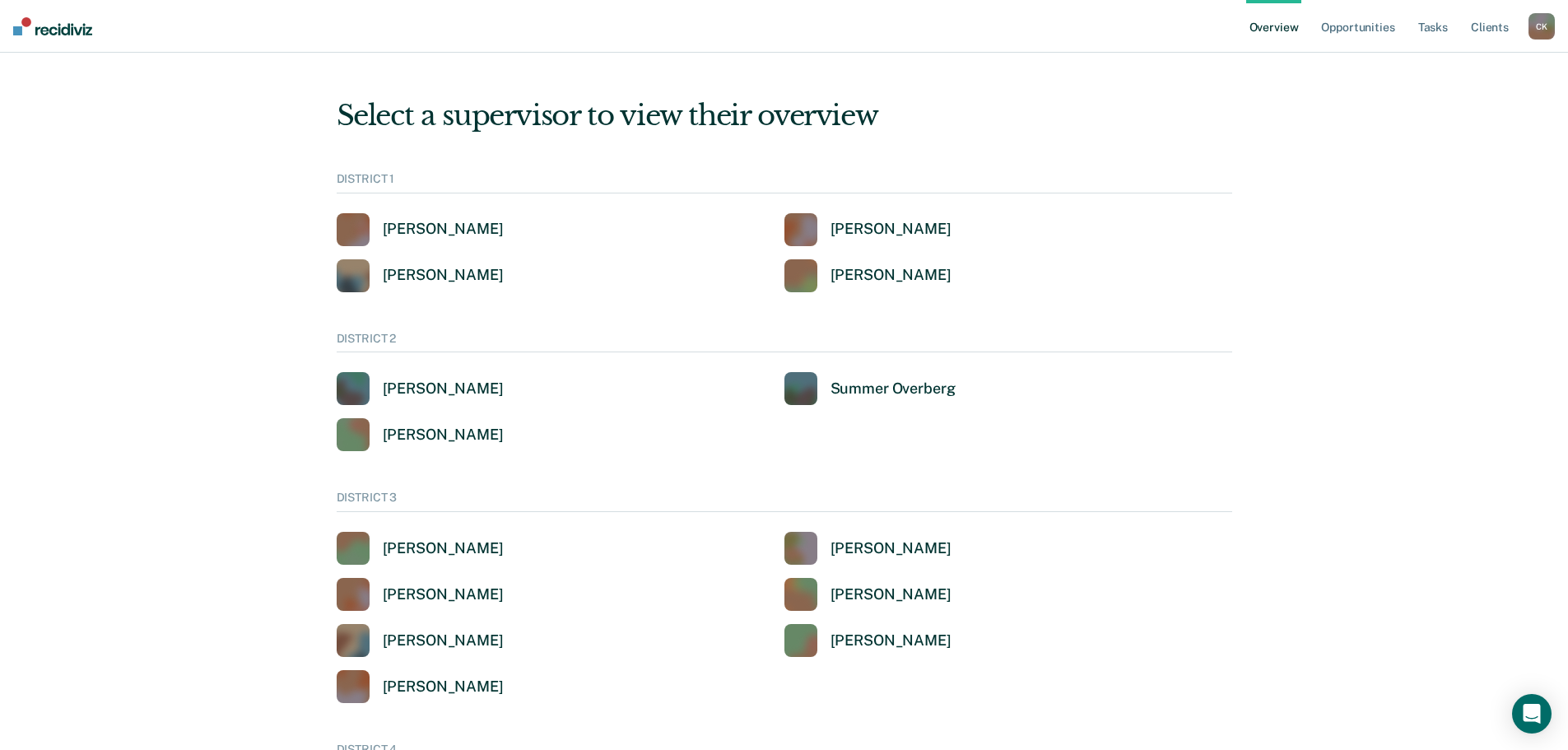
scroll to position [402, 0]
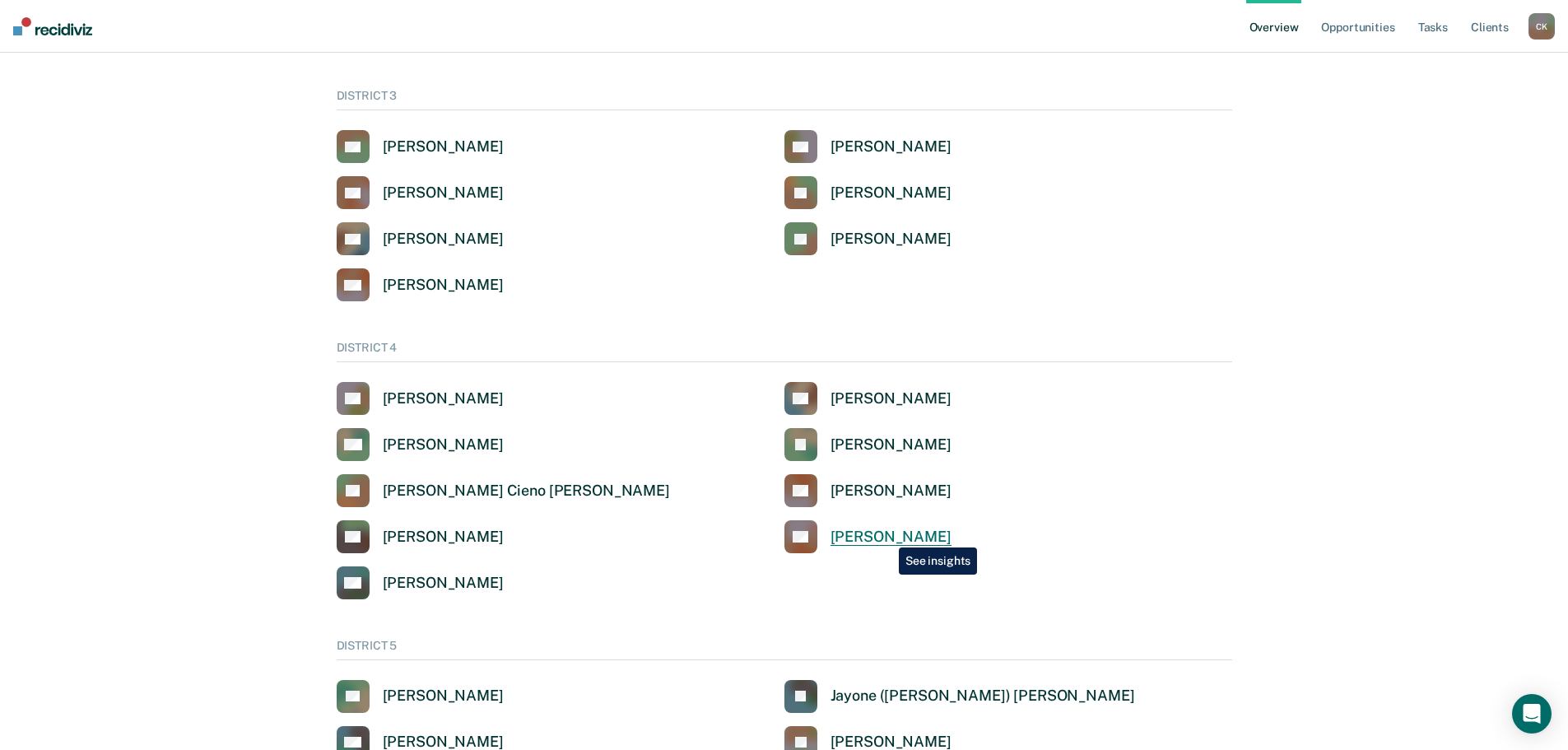
click at [887, 535] on div "[PERSON_NAME]" at bounding box center [890, 537] width 121 height 19
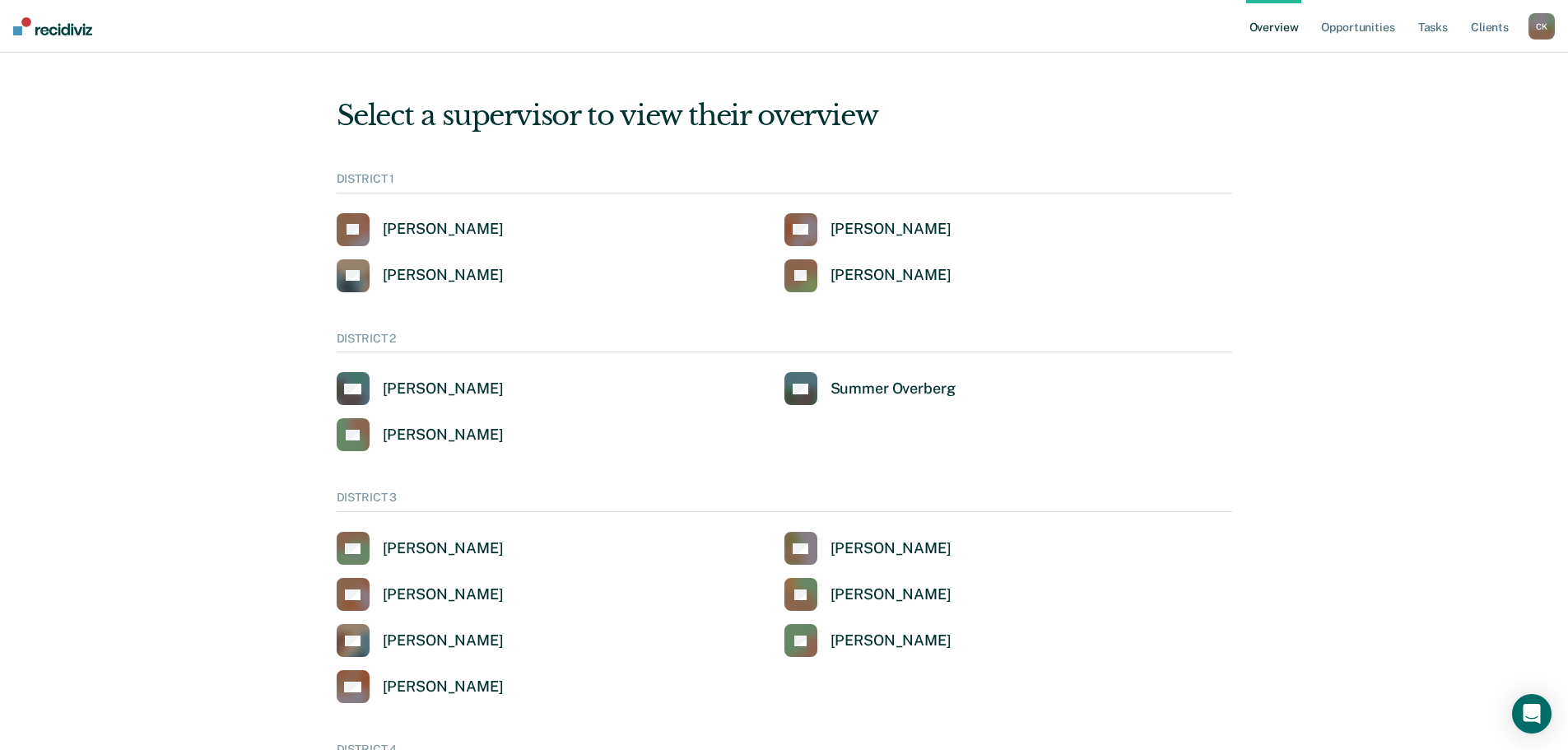
scroll to position [402, 0]
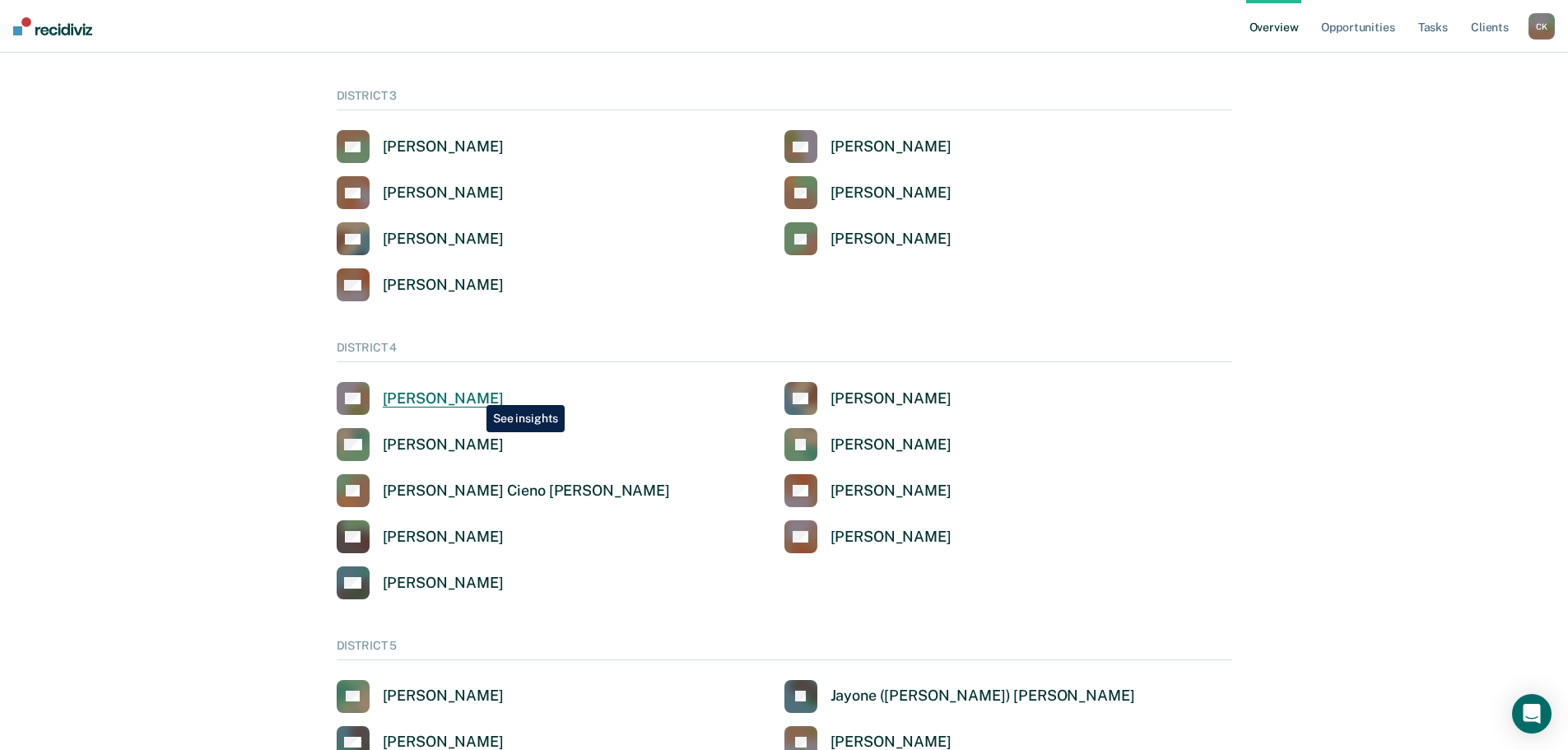
click at [474, 393] on div "[PERSON_NAME]" at bounding box center [443, 398] width 121 height 19
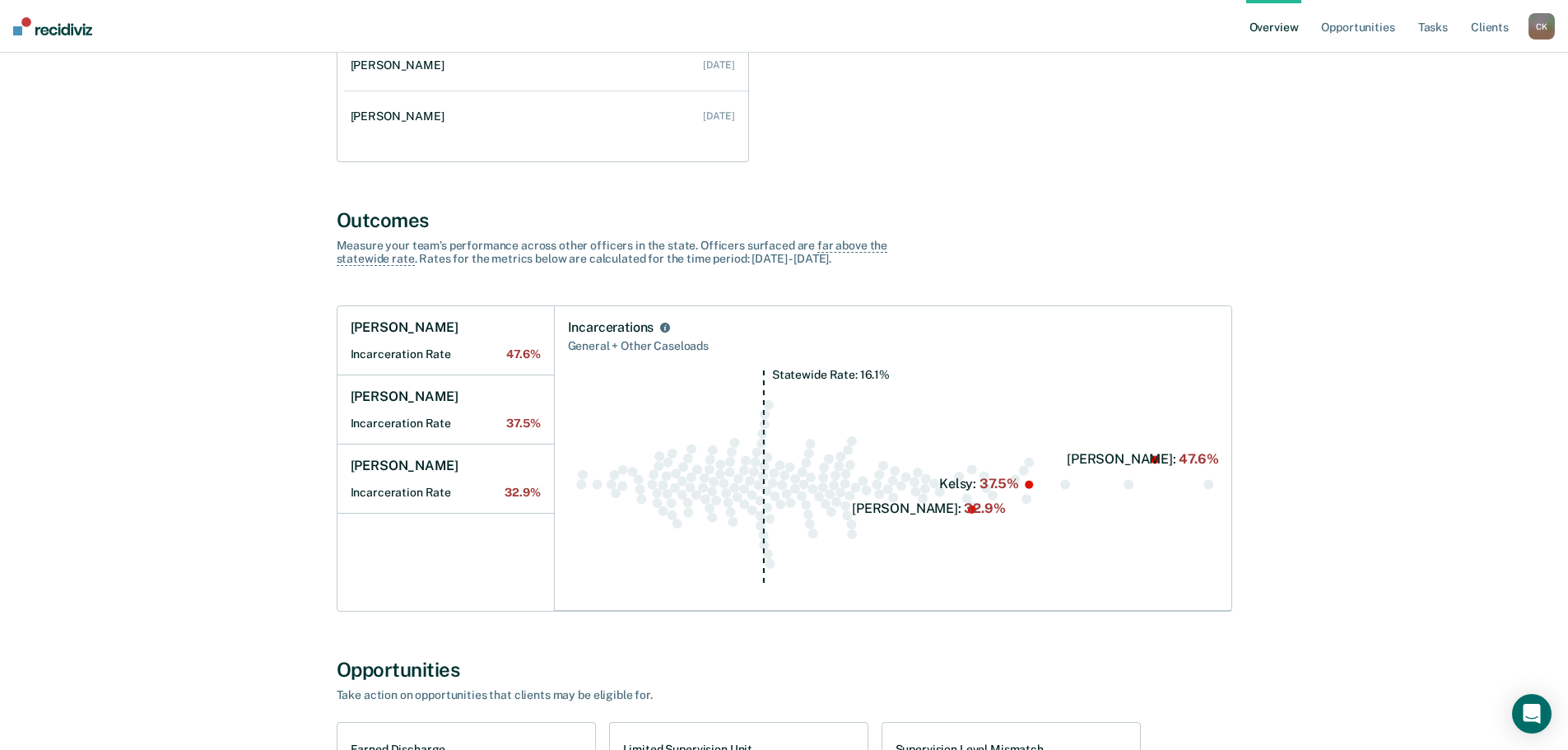
scroll to position [987, 0]
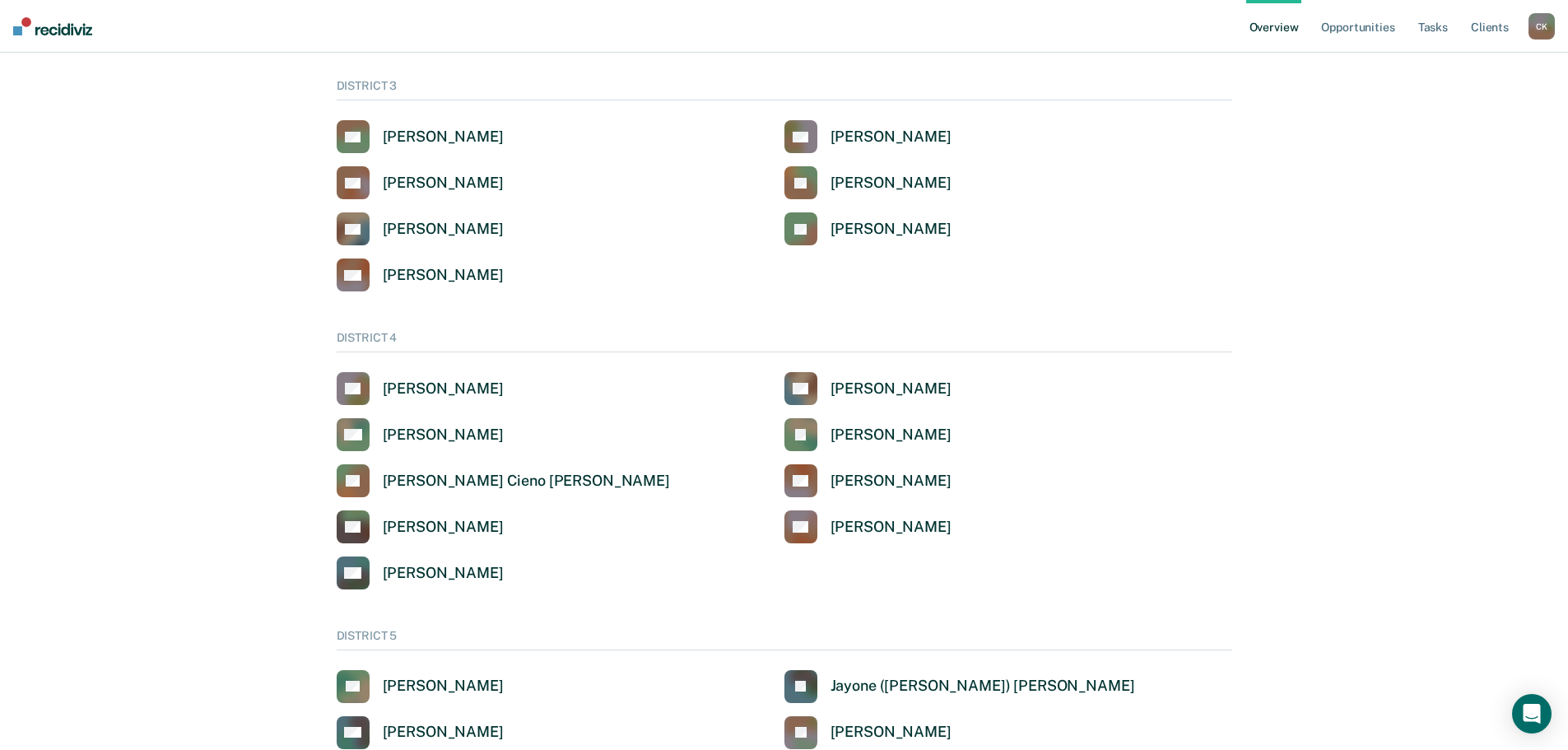
scroll to position [402, 0]
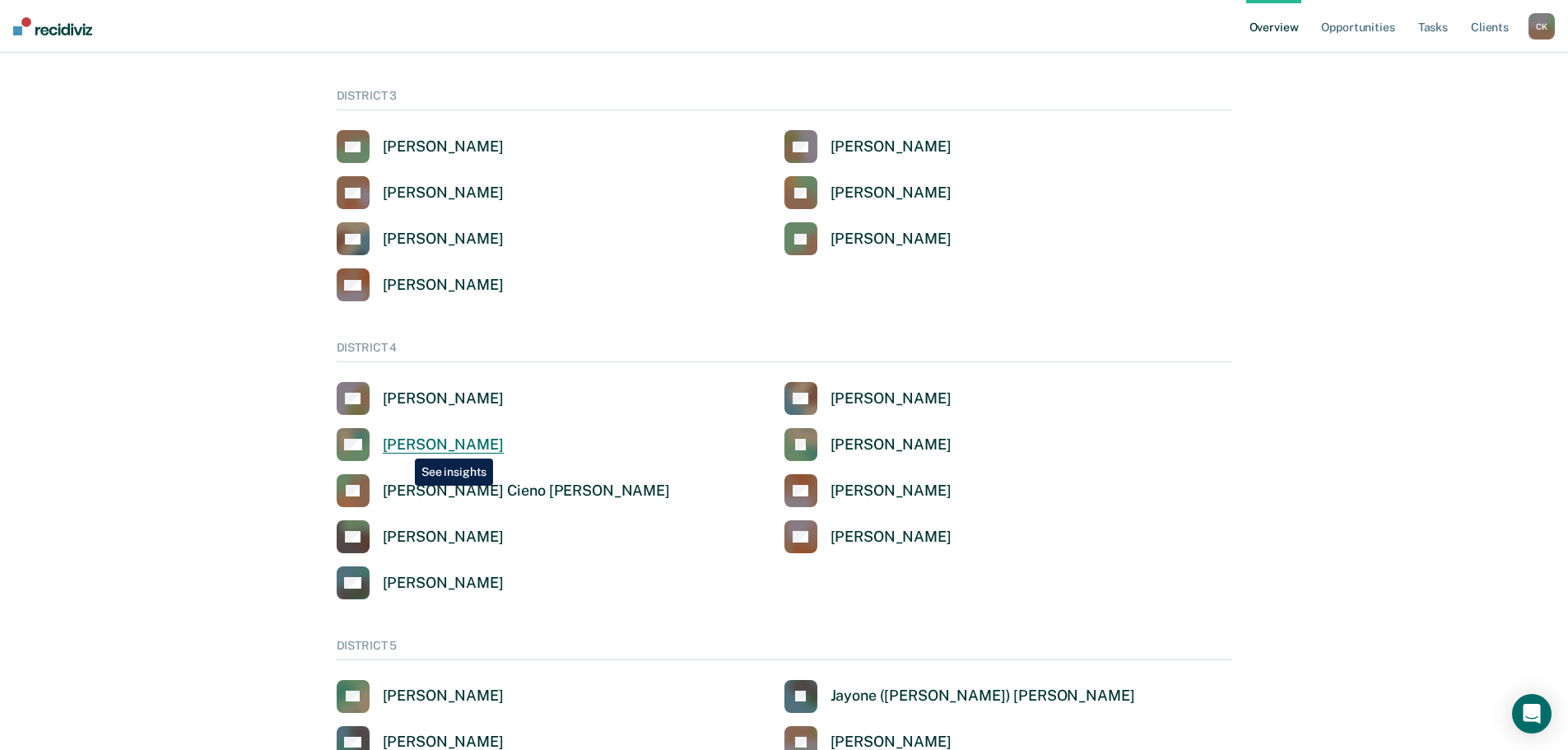
click at [402, 446] on div "[PERSON_NAME]" at bounding box center [443, 444] width 121 height 19
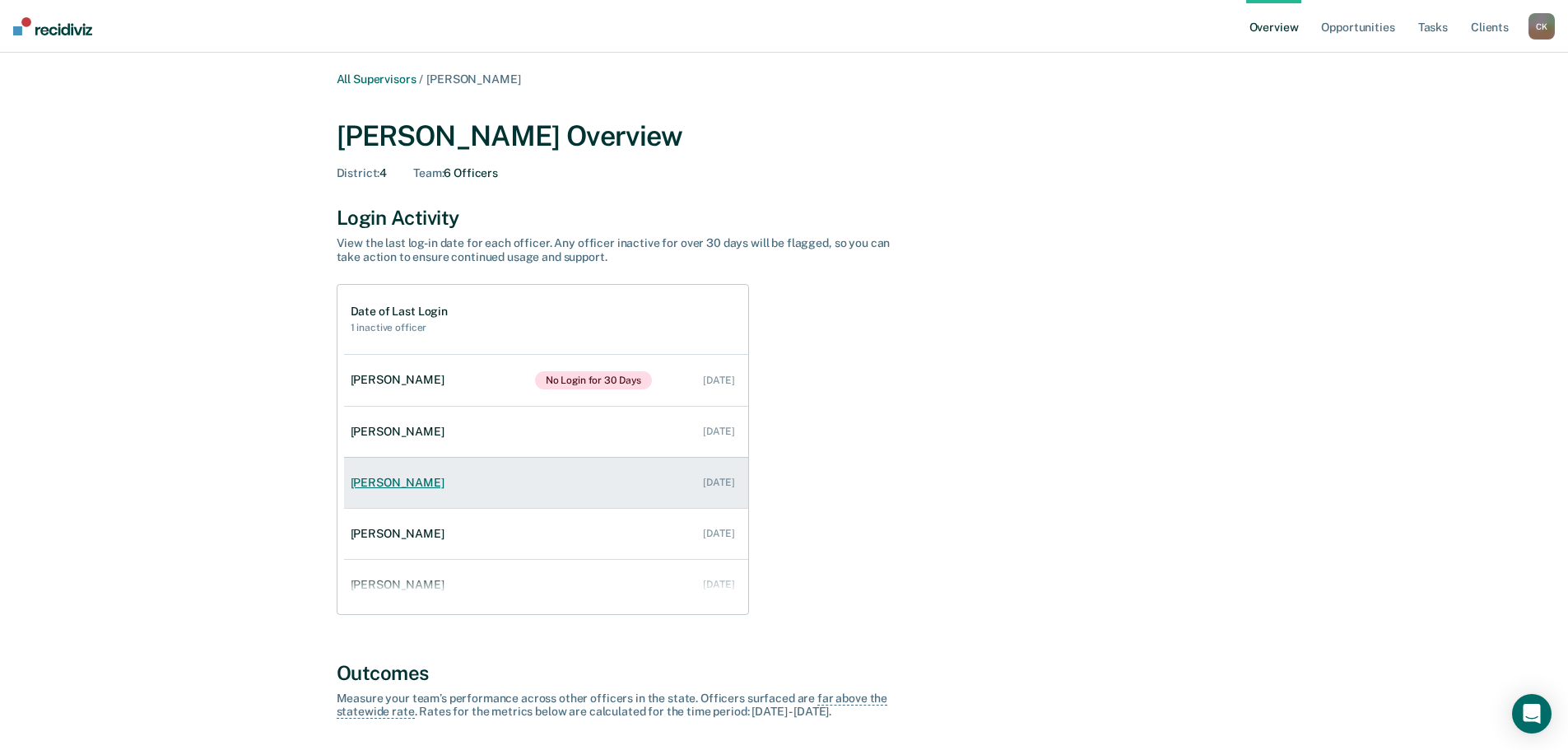
scroll to position [67, 0]
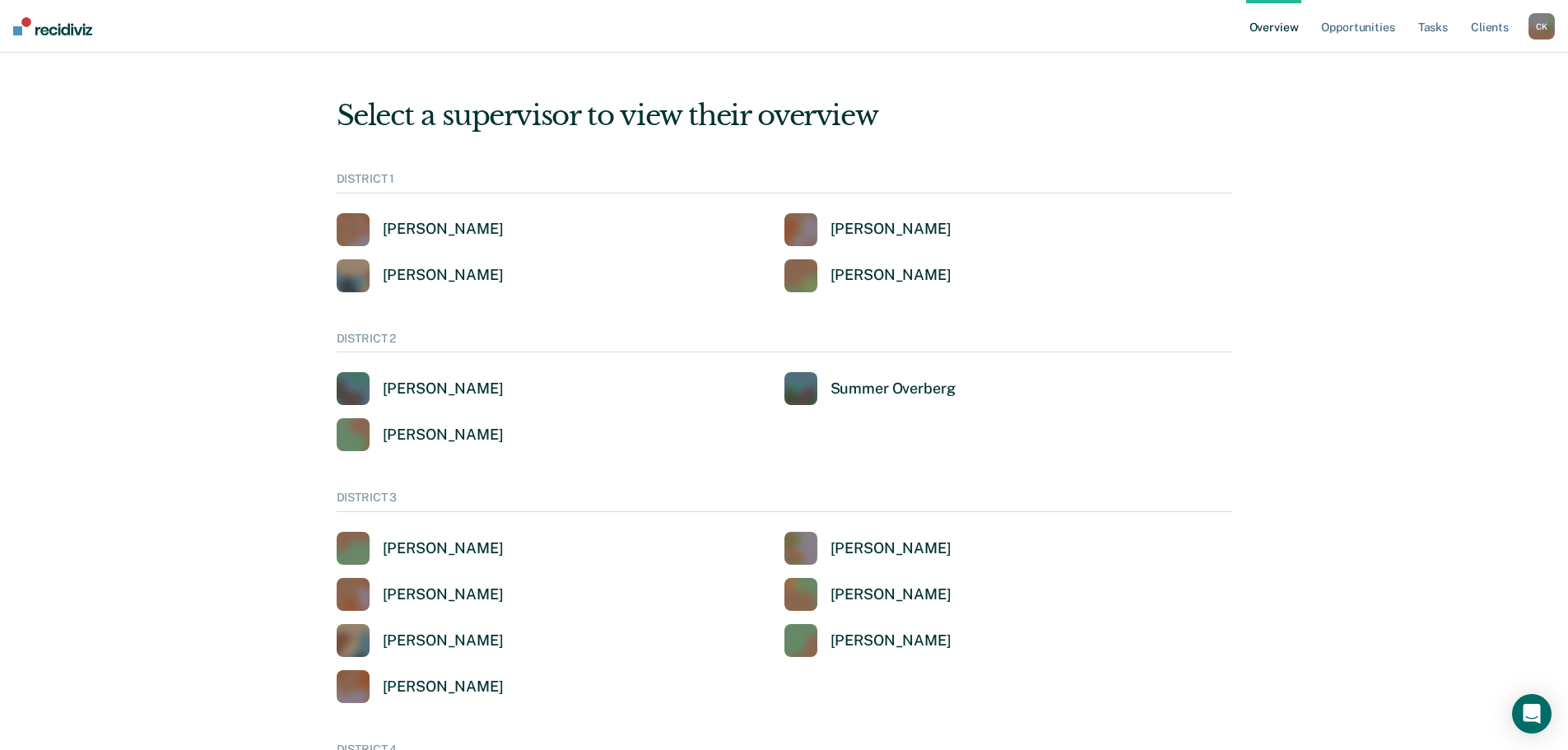
scroll to position [402, 0]
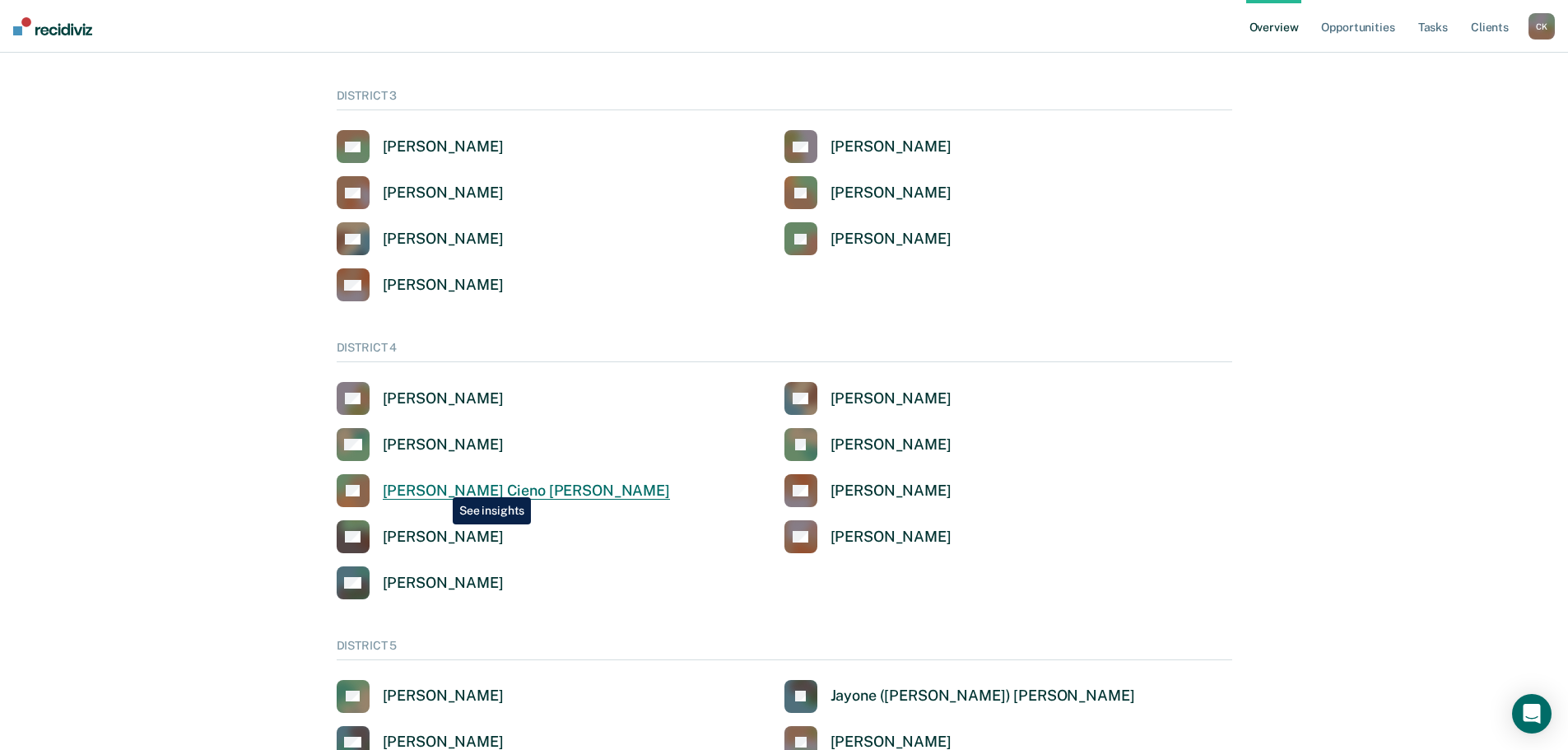
click at [440, 485] on div "[PERSON_NAME] Cieno [PERSON_NAME]" at bounding box center [527, 491] width 287 height 19
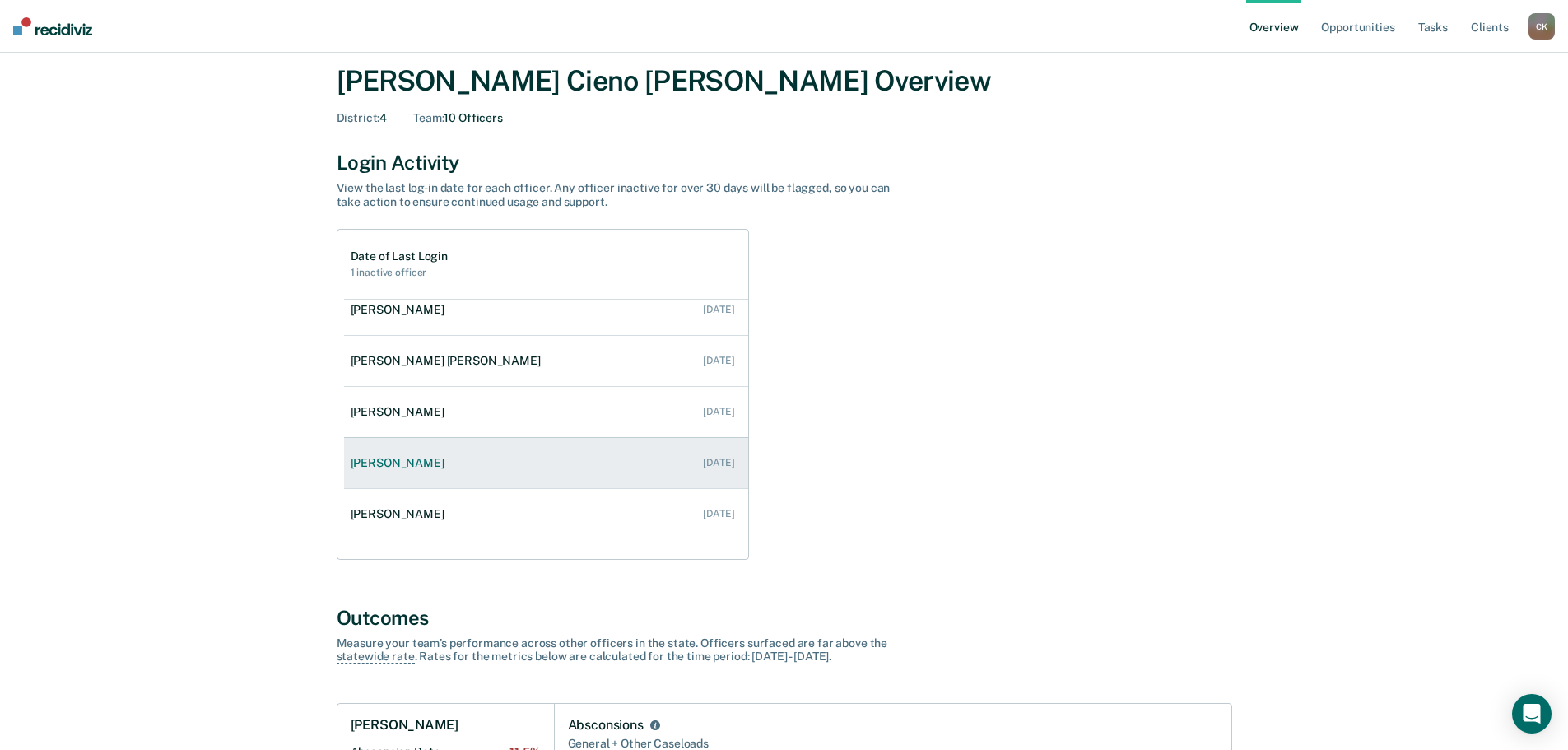
scroll to position [82, 0]
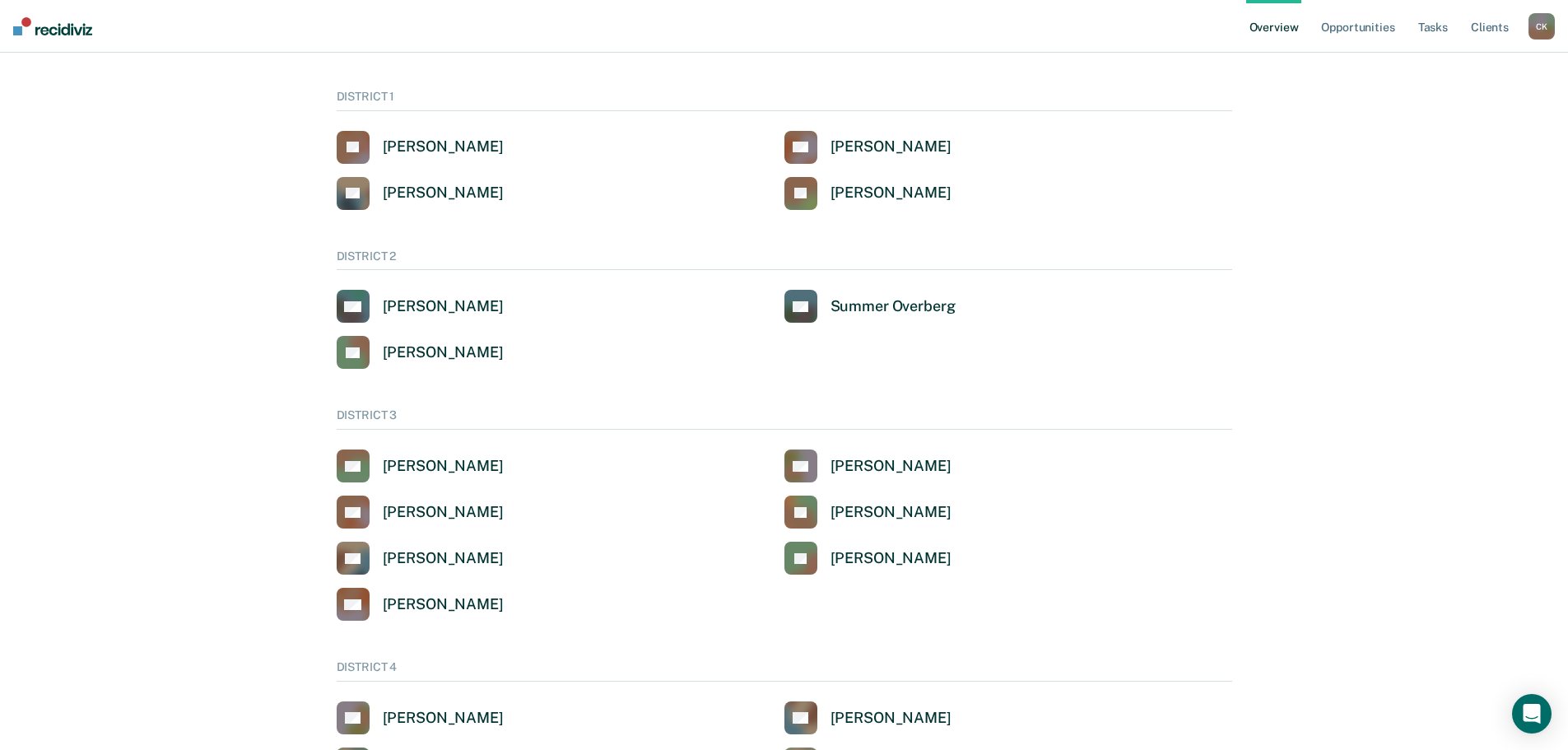
scroll to position [402, 0]
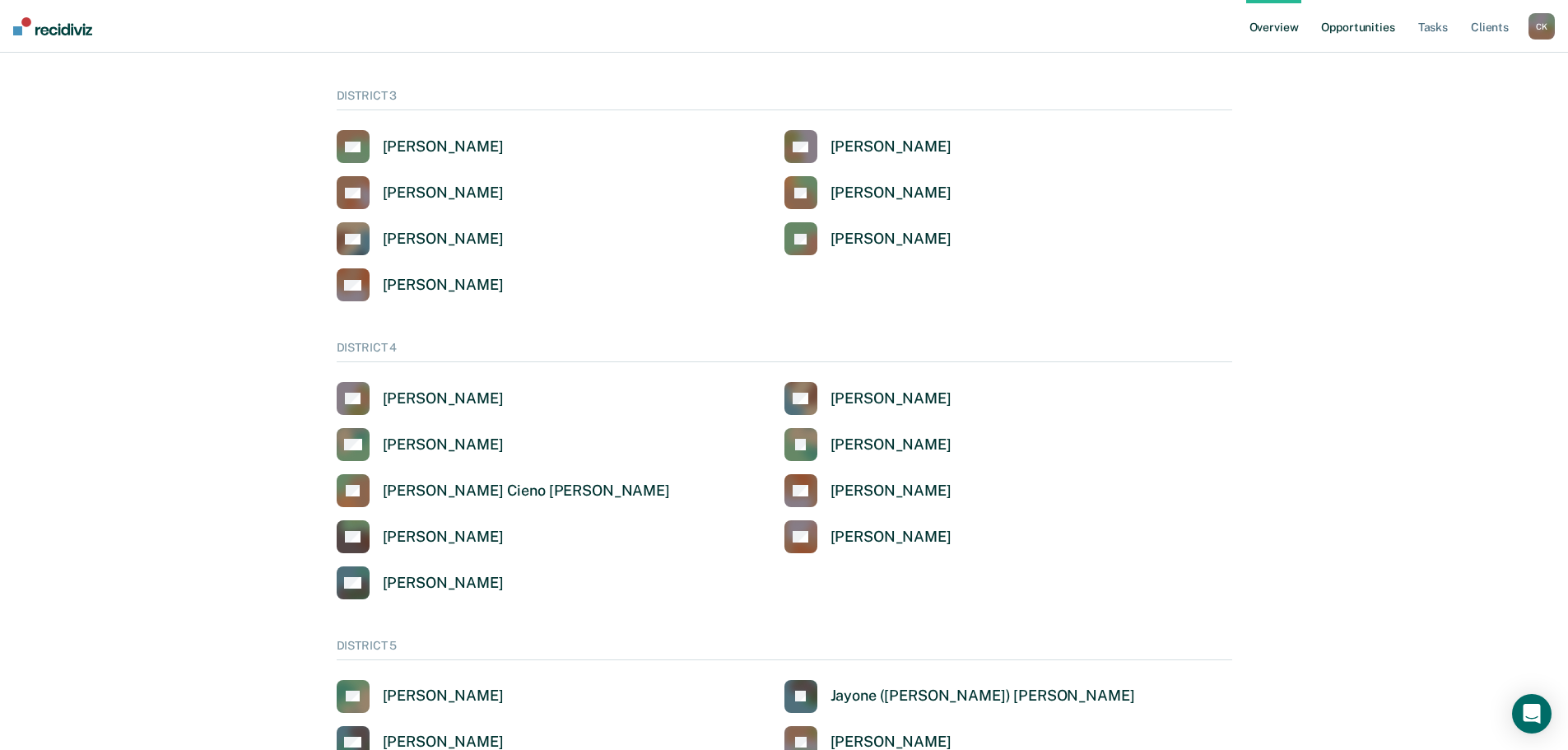
click at [1371, 30] on link "Opportunities" at bounding box center [1358, 26] width 80 height 53
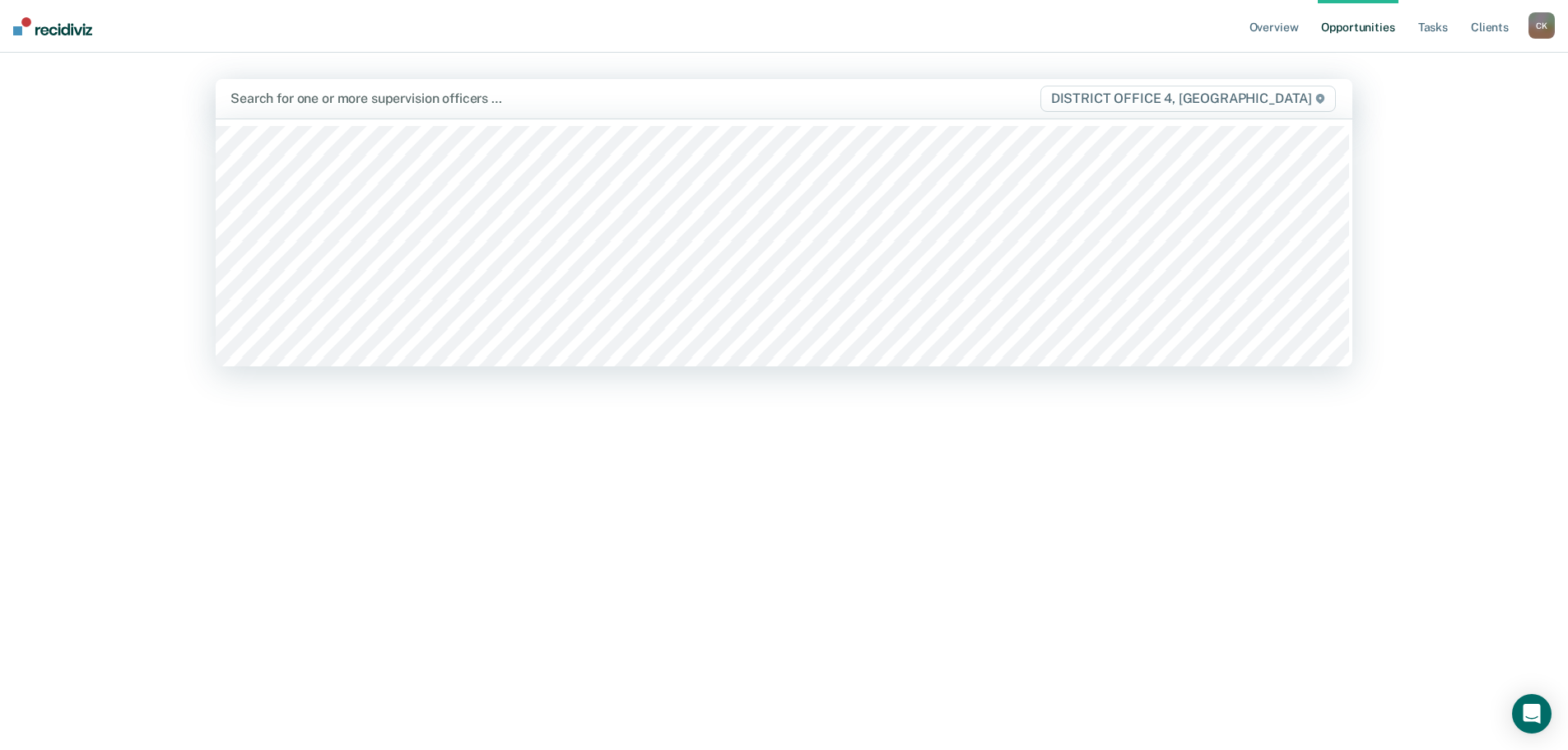
click at [442, 106] on div at bounding box center [616, 98] width 773 height 19
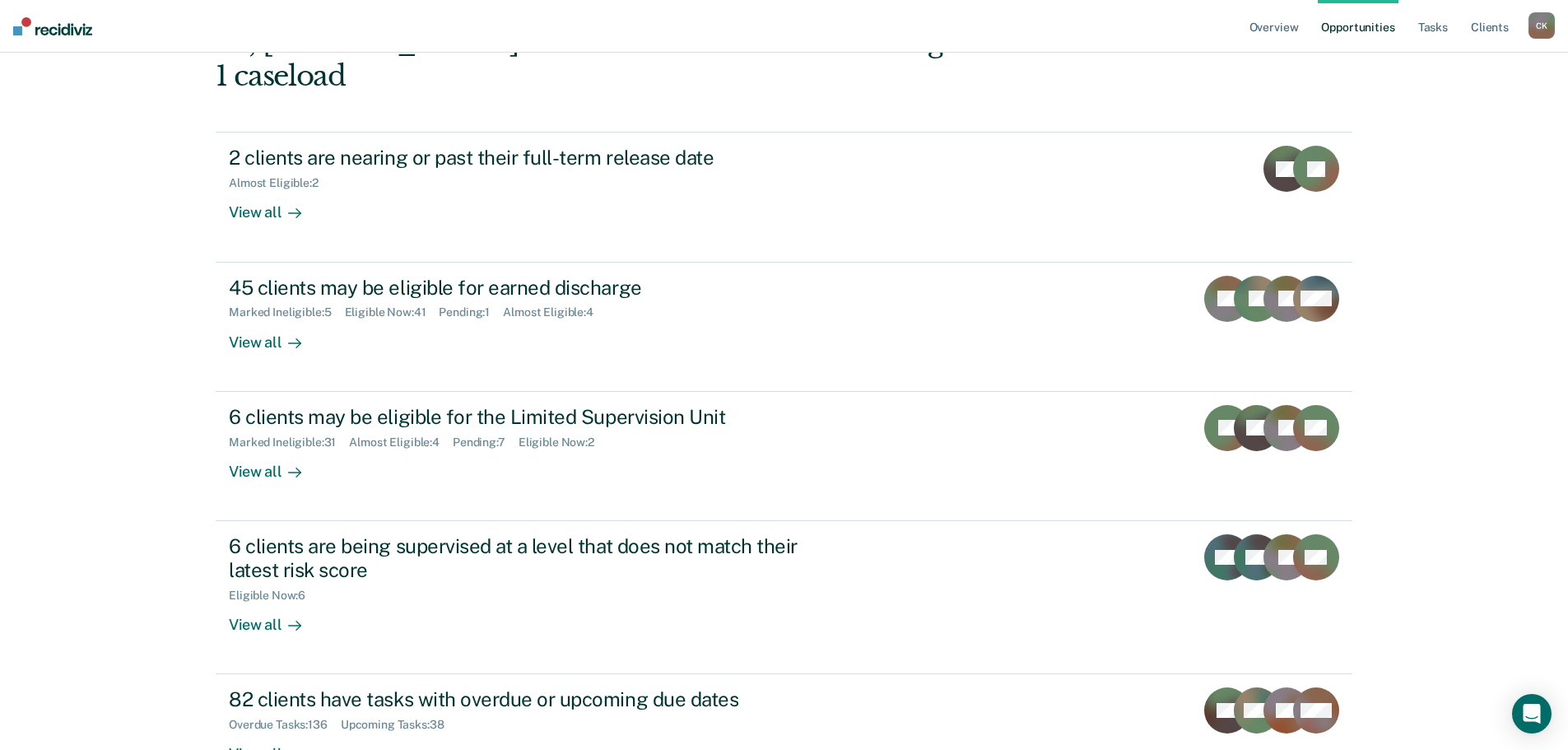
scroll to position [165, 0]
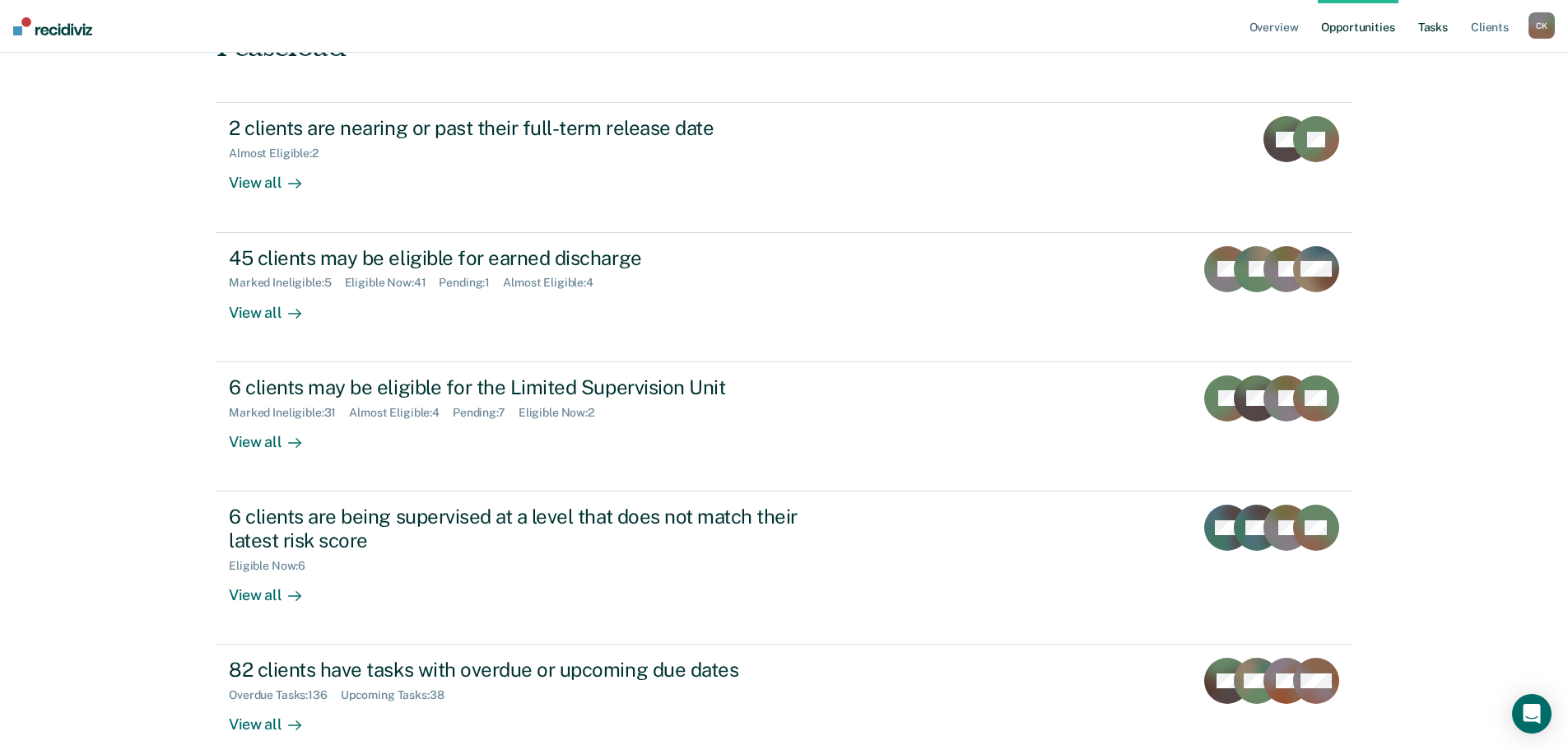
click at [1432, 30] on link "Tasks" at bounding box center [1432, 26] width 36 height 53
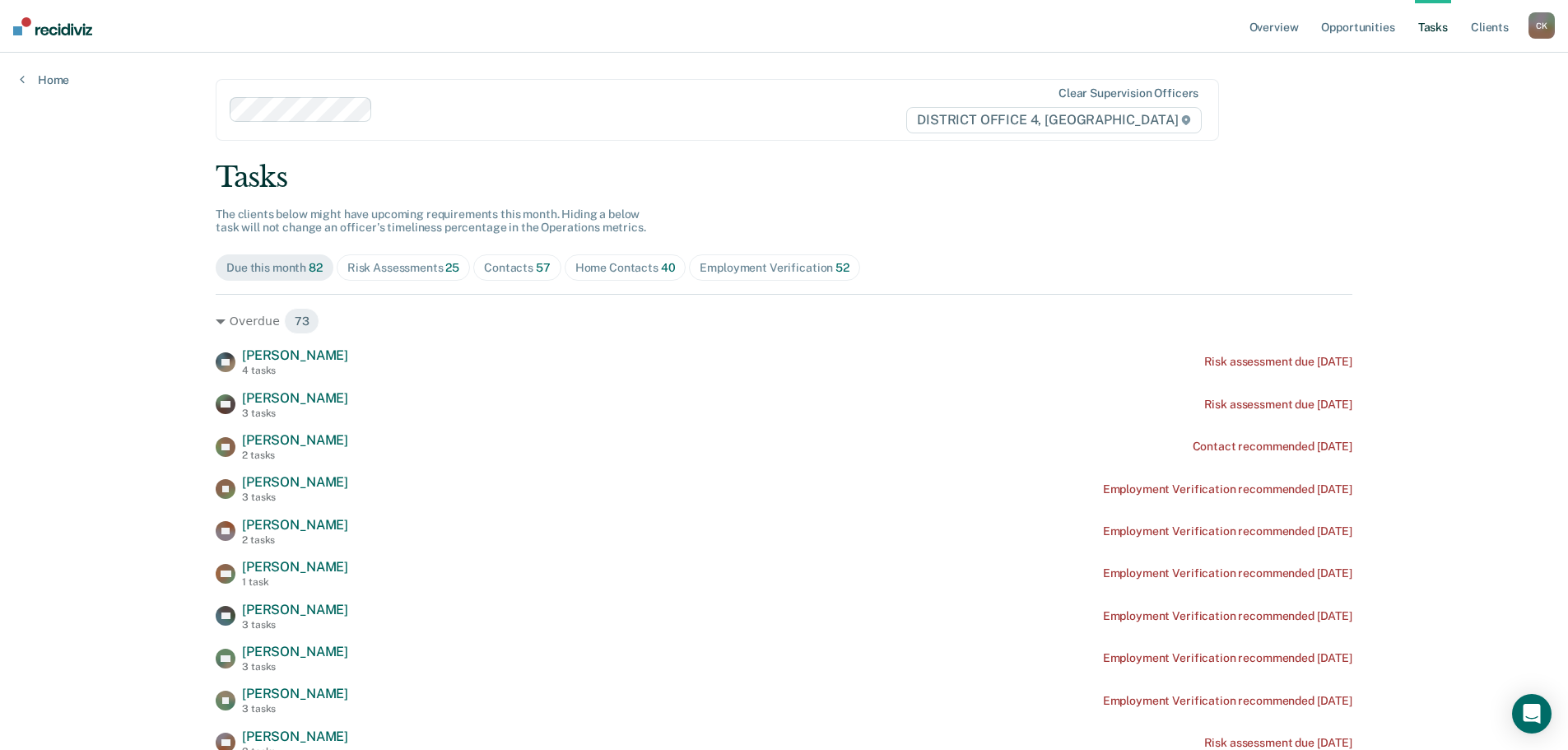
click at [516, 266] on div "Contacts 57" at bounding box center [517, 268] width 67 height 14
